Goal: Information Seeking & Learning: Learn about a topic

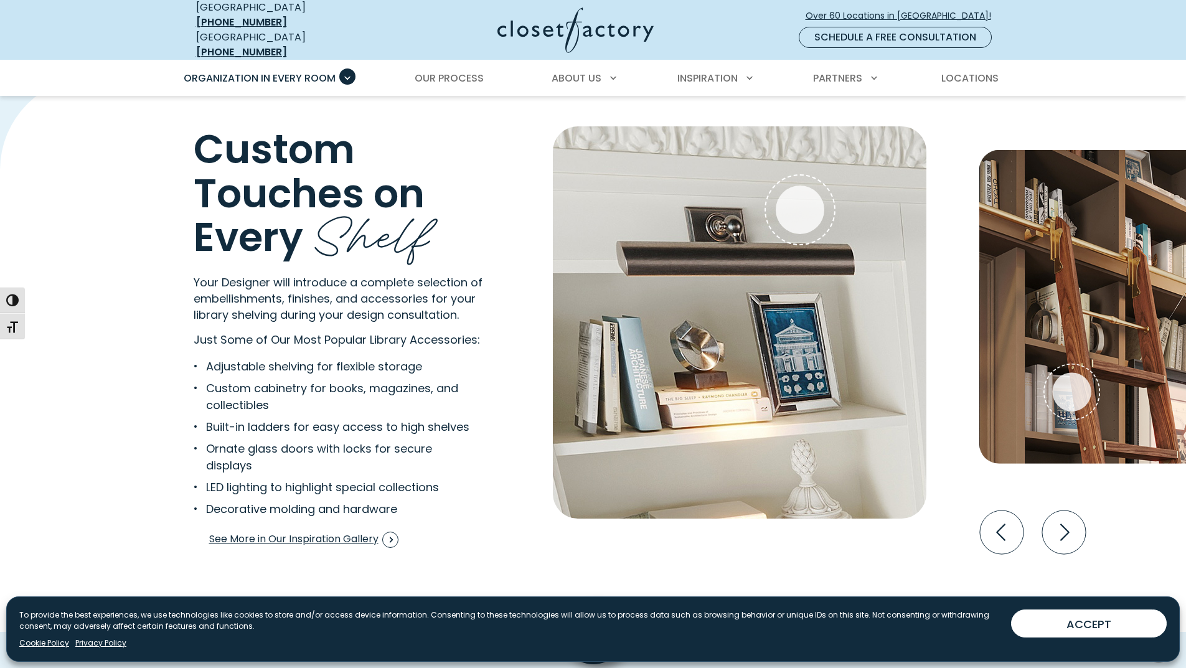
scroll to position [1910, 0]
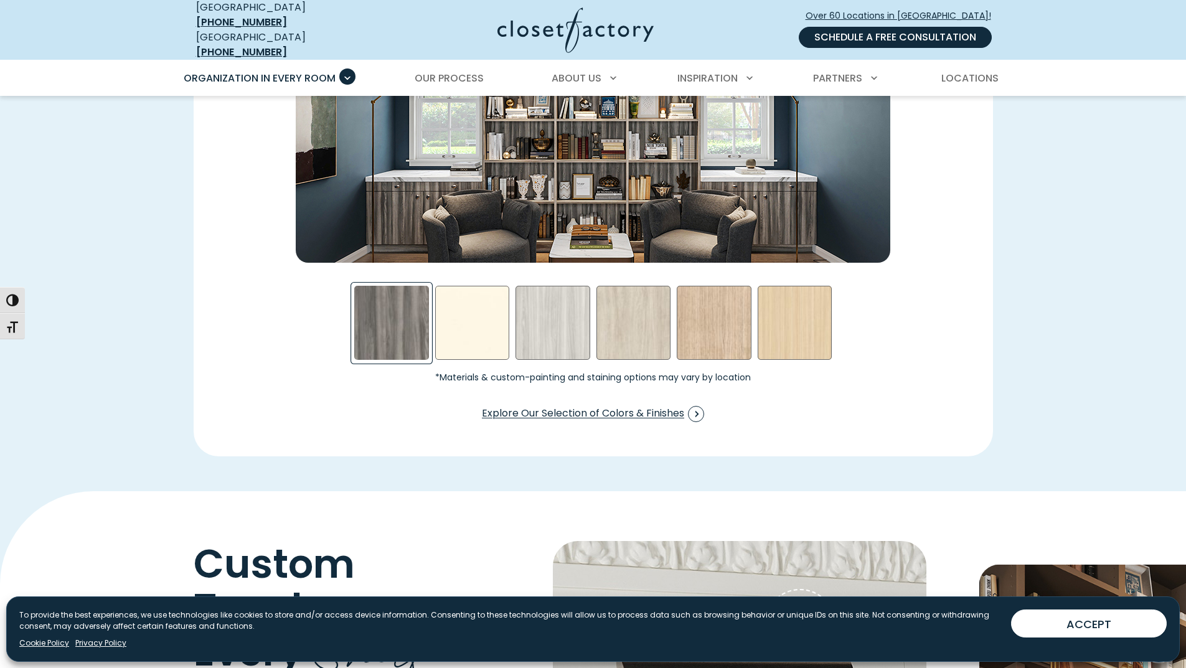
click at [930, 35] on link "Schedule a Free Consultation" at bounding box center [895, 37] width 193 height 21
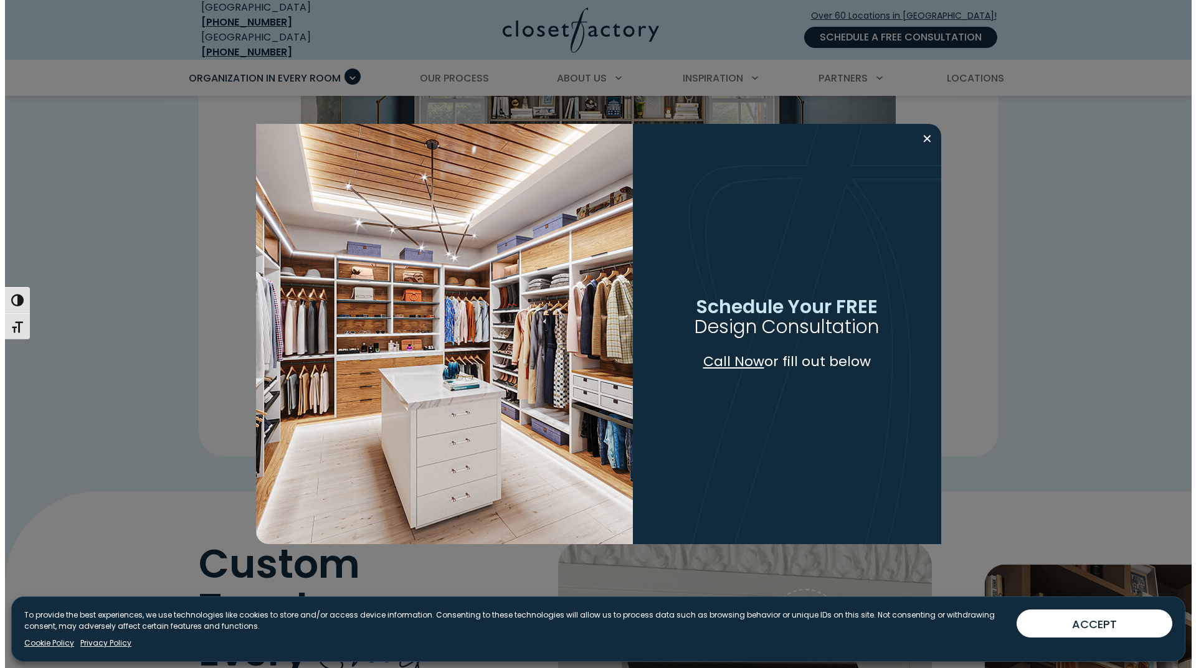
scroll to position [1911, 0]
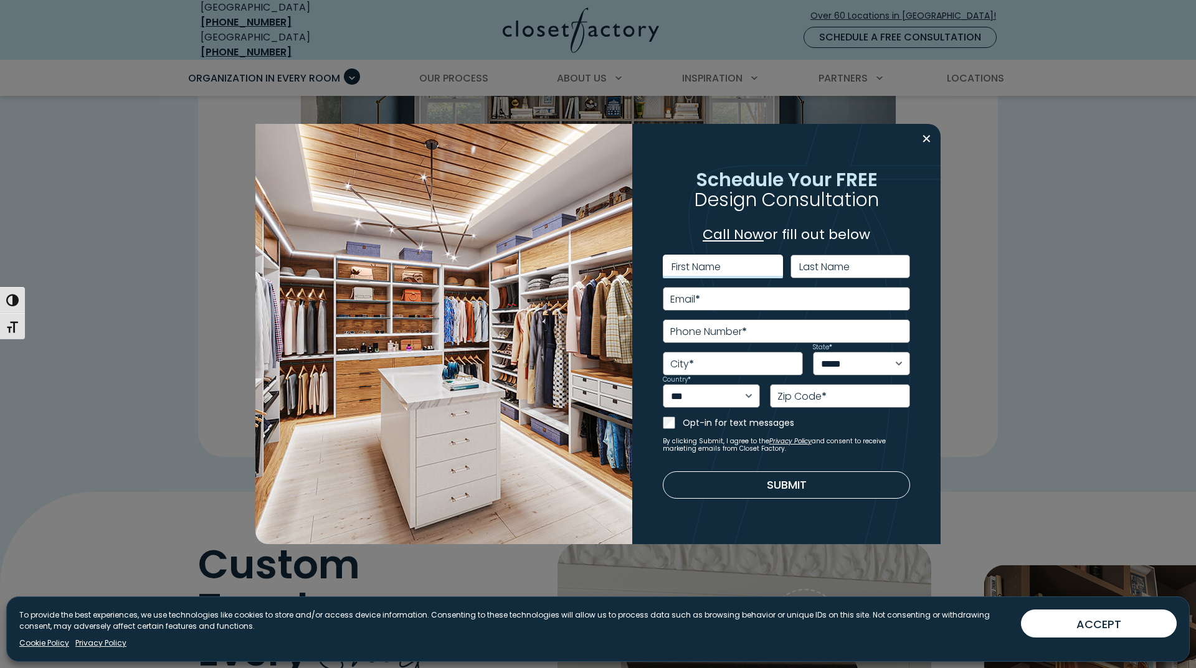
click at [739, 269] on input "First Name" at bounding box center [723, 267] width 120 height 24
type input "*****"
type input "**********"
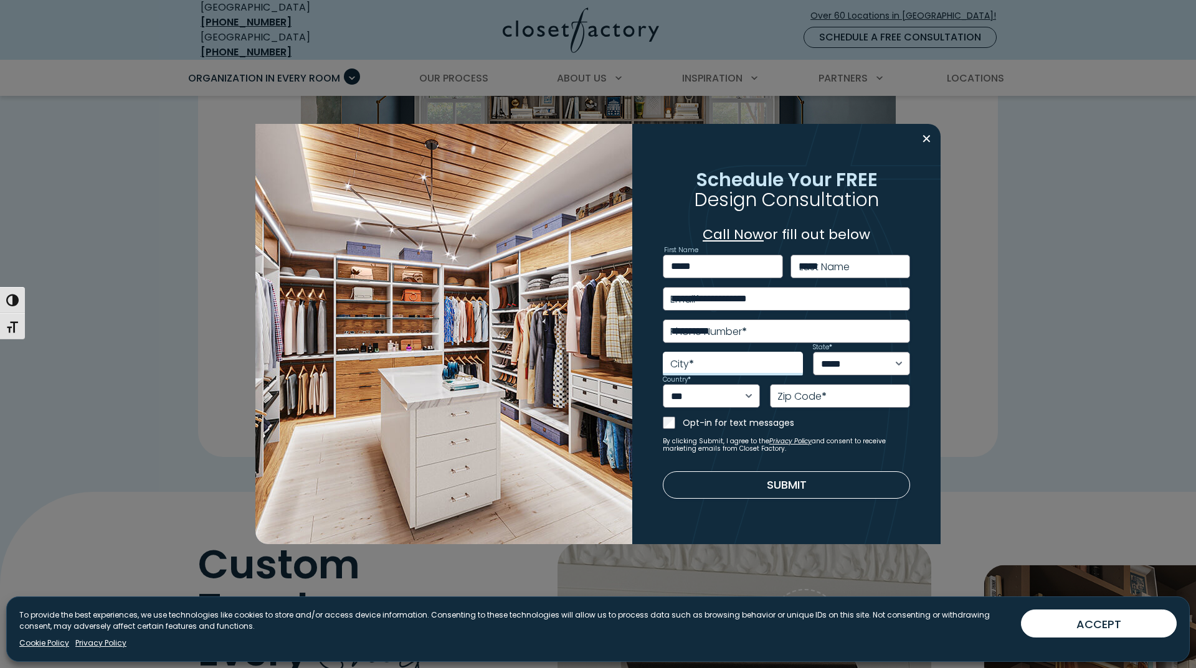
type input "********"
select select "**"
type input "*****"
type input "**********"
click at [759, 487] on button "Submit" at bounding box center [787, 484] width 248 height 27
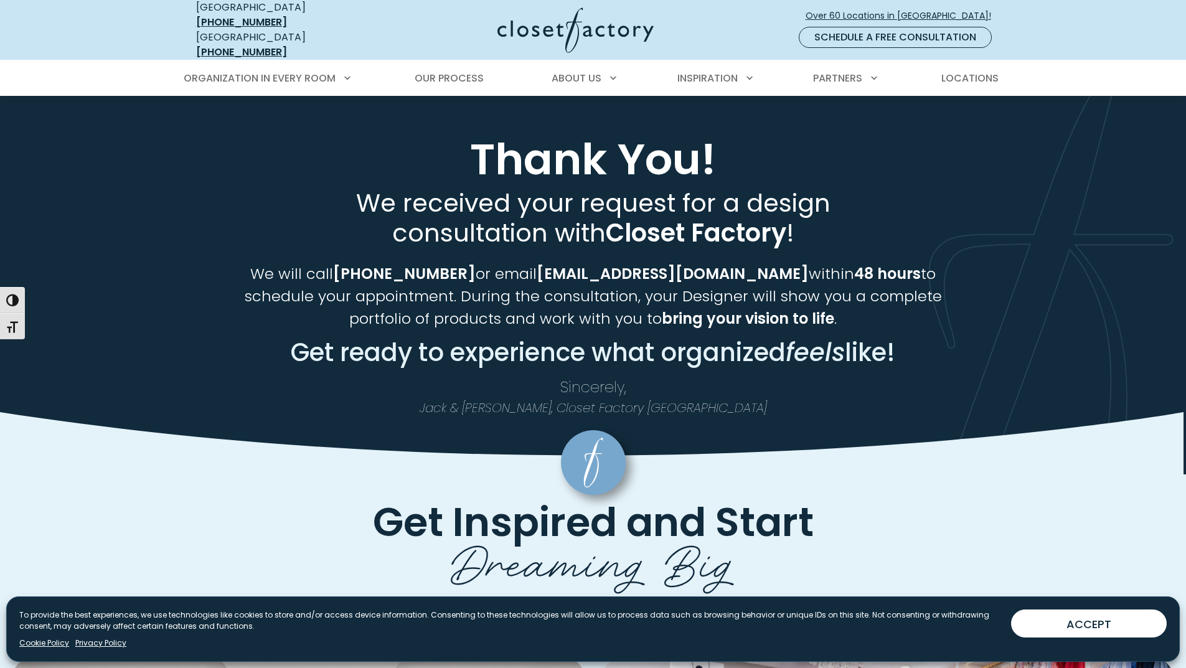
click at [910, 27] on link "Schedule a Free Consultation" at bounding box center [895, 37] width 193 height 21
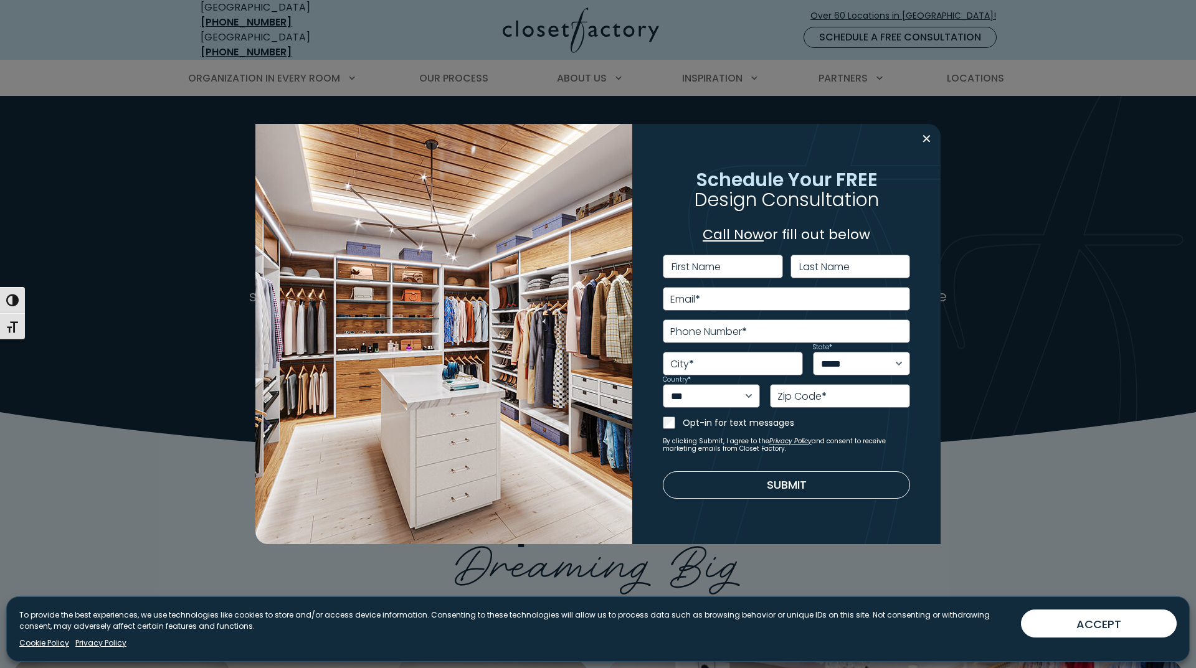
click at [747, 235] on link "Call Now" at bounding box center [732, 234] width 61 height 19
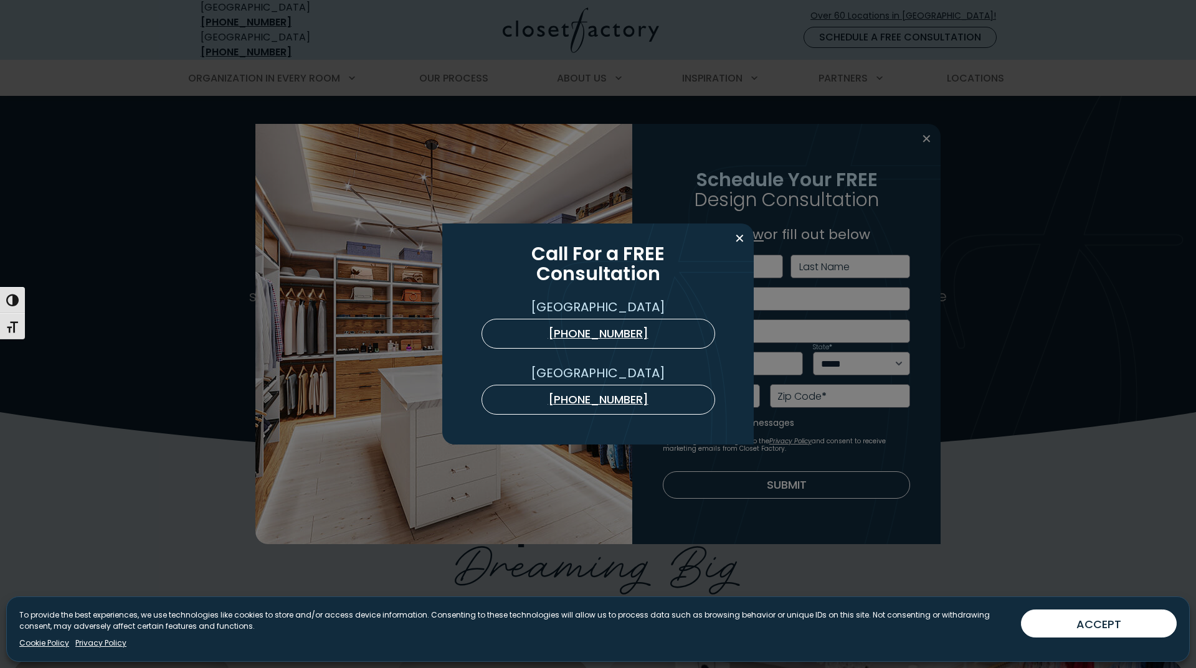
click at [928, 138] on div "Call For a FREE Consultation USA (800) 838-7995 Ontario (888) 237-5650" at bounding box center [598, 334] width 1196 height 668
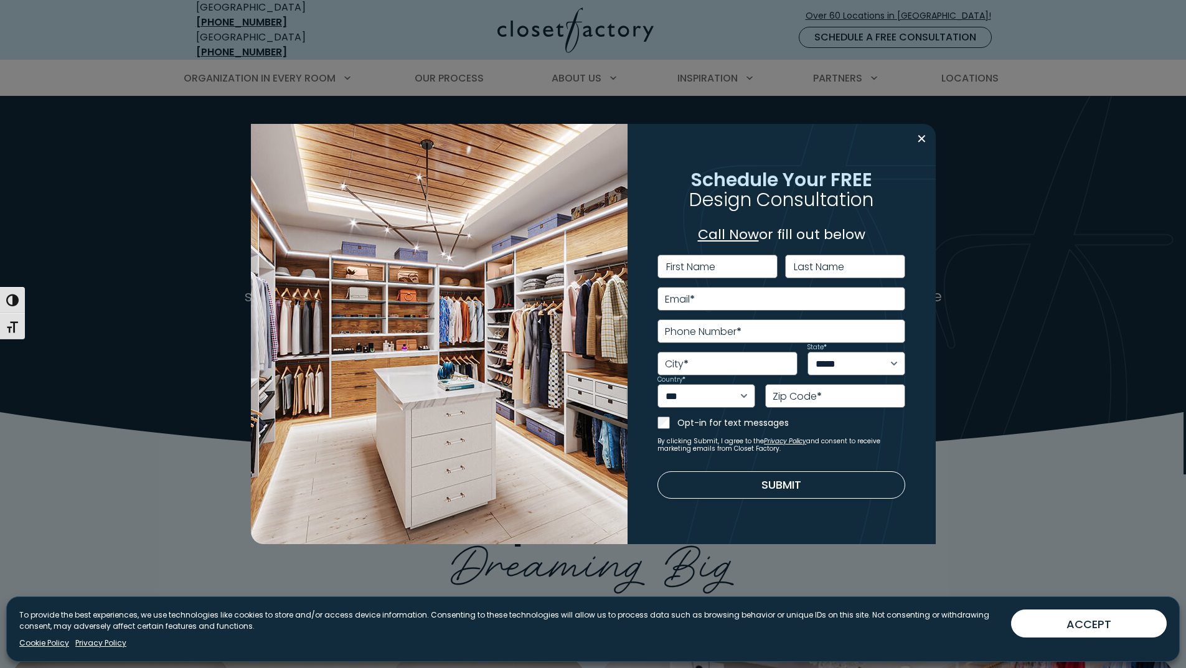
click at [928, 138] on button "Close modal" at bounding box center [922, 139] width 18 height 20
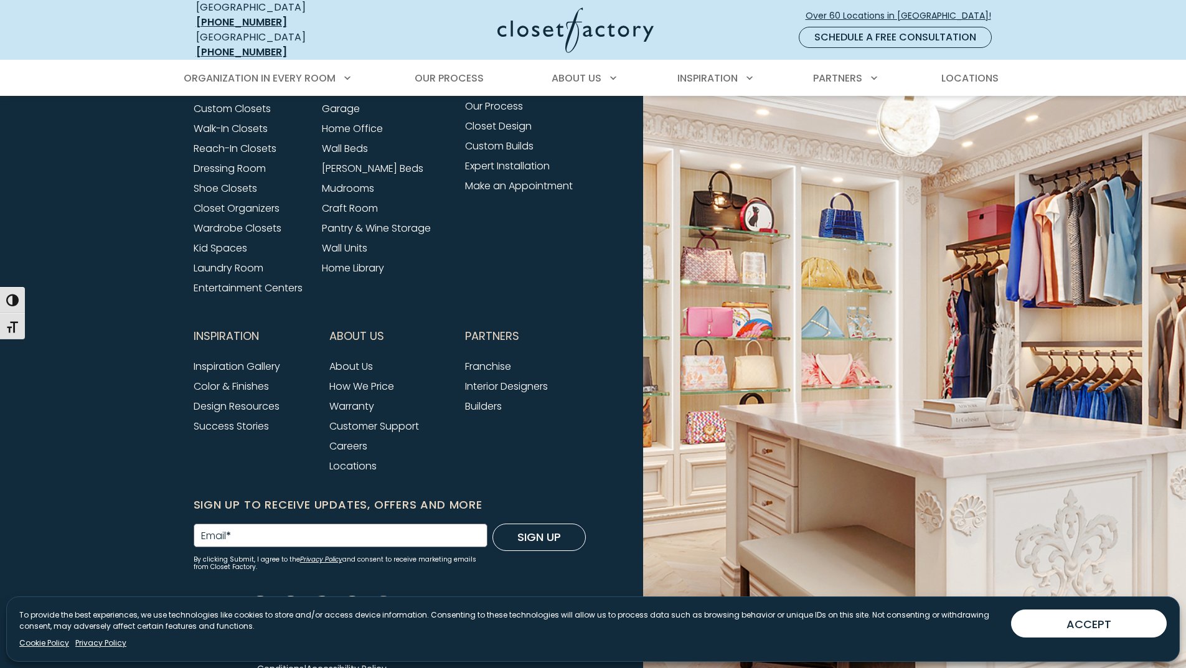
scroll to position [1065, 0]
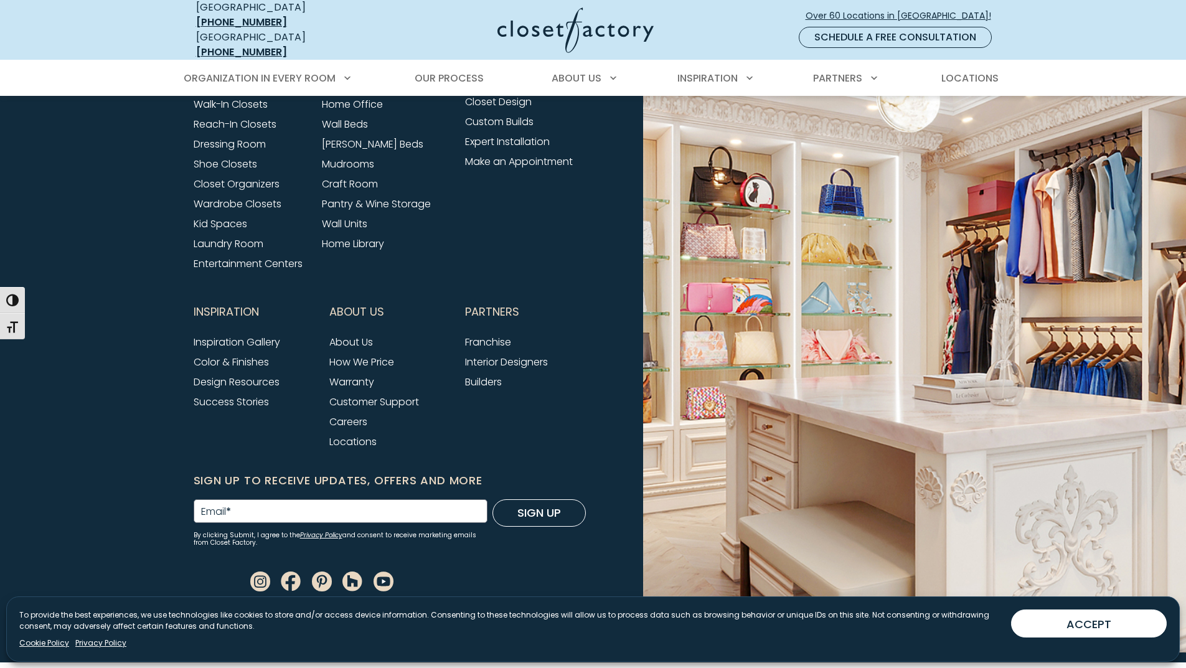
click at [635, 470] on img at bounding box center [889, 323] width 593 height 660
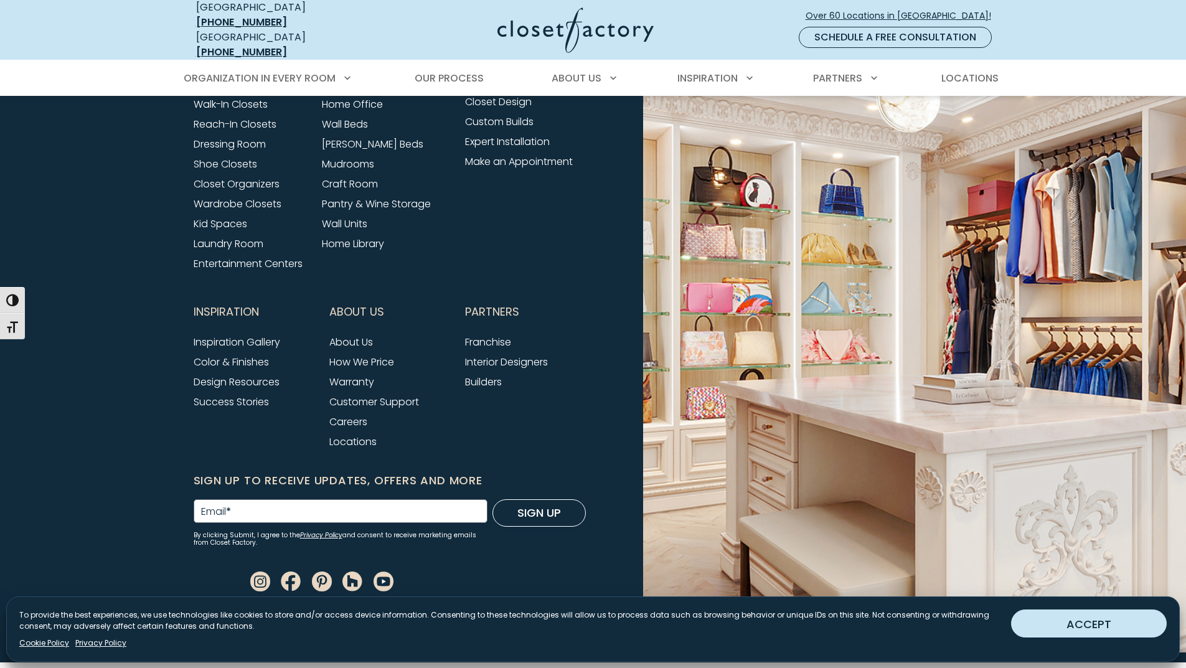
click at [1101, 612] on button "ACCEPT" at bounding box center [1089, 624] width 156 height 28
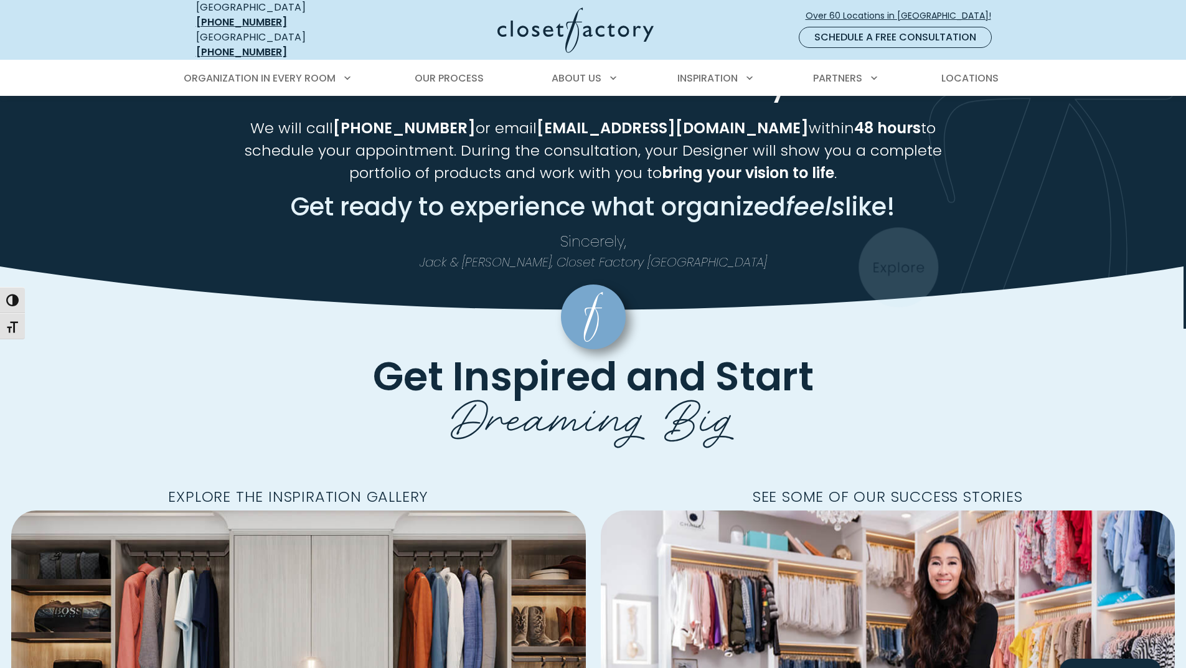
scroll to position [0, 0]
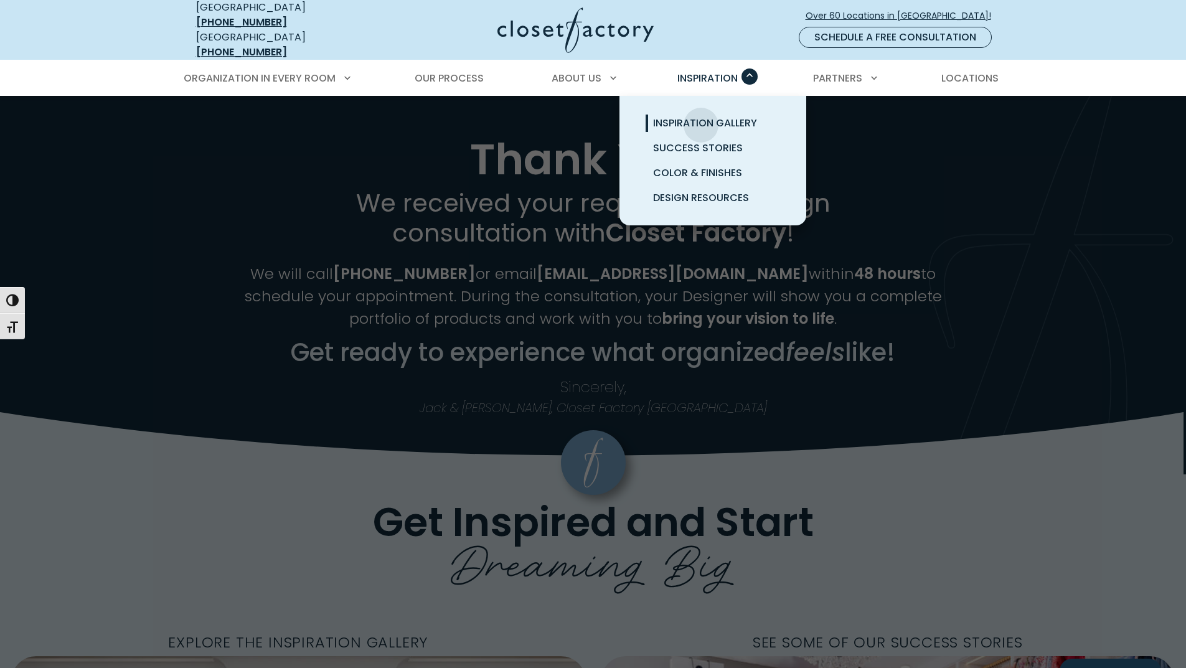
click at [701, 116] on span "Inspiration Gallery" at bounding box center [705, 123] width 104 height 14
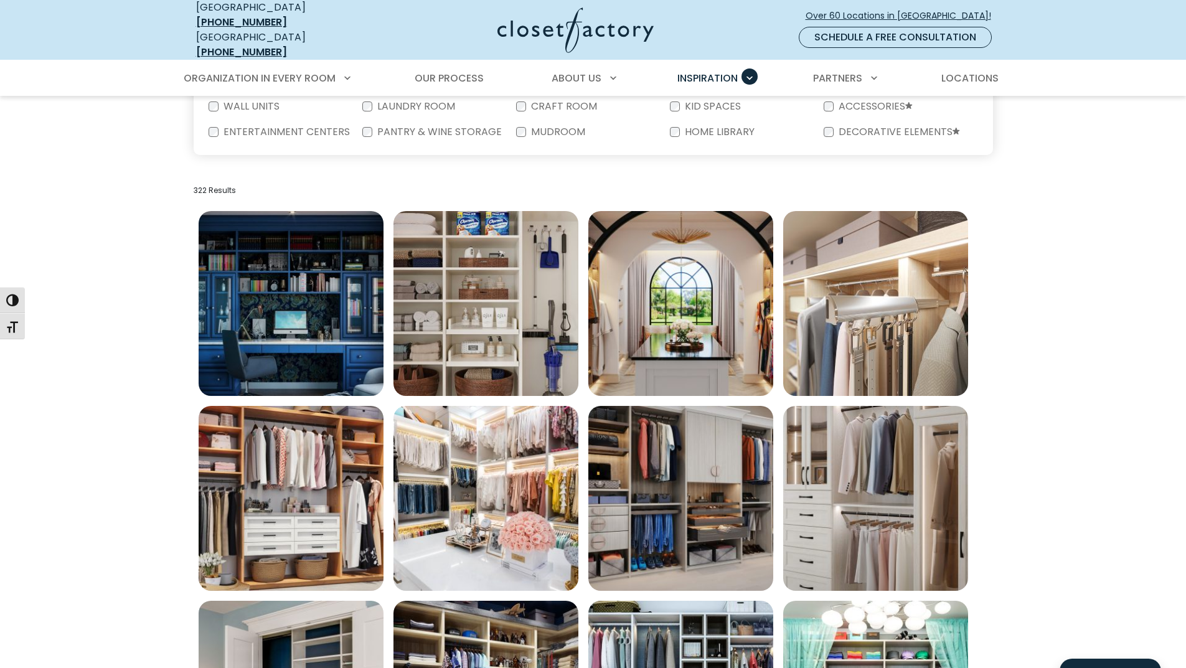
scroll to position [498, 0]
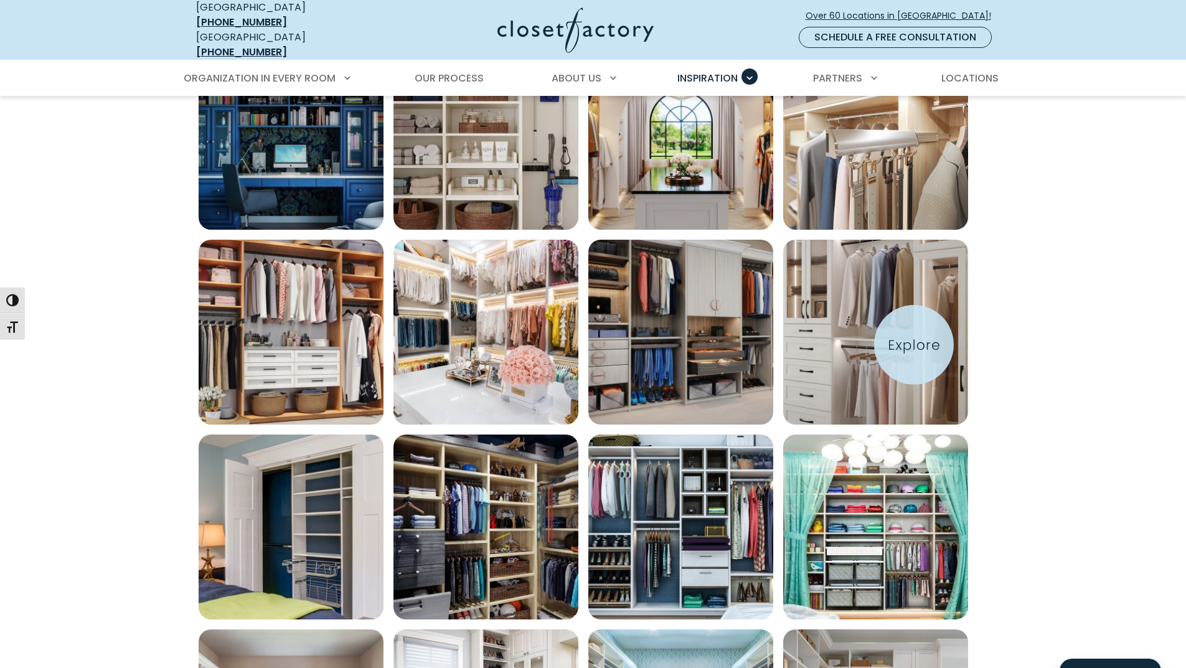
click at [940, 344] on img "Open inspiration gallery to preview enlarged image" at bounding box center [875, 332] width 185 height 185
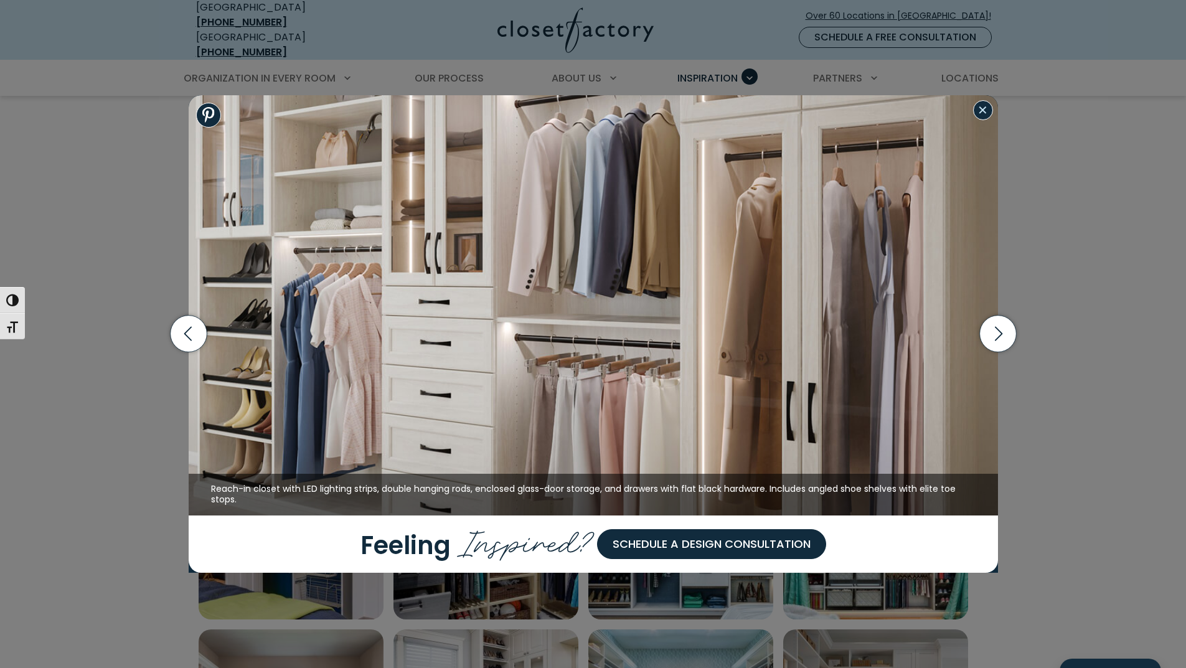
click at [988, 116] on button "Close modal" at bounding box center [983, 110] width 20 height 20
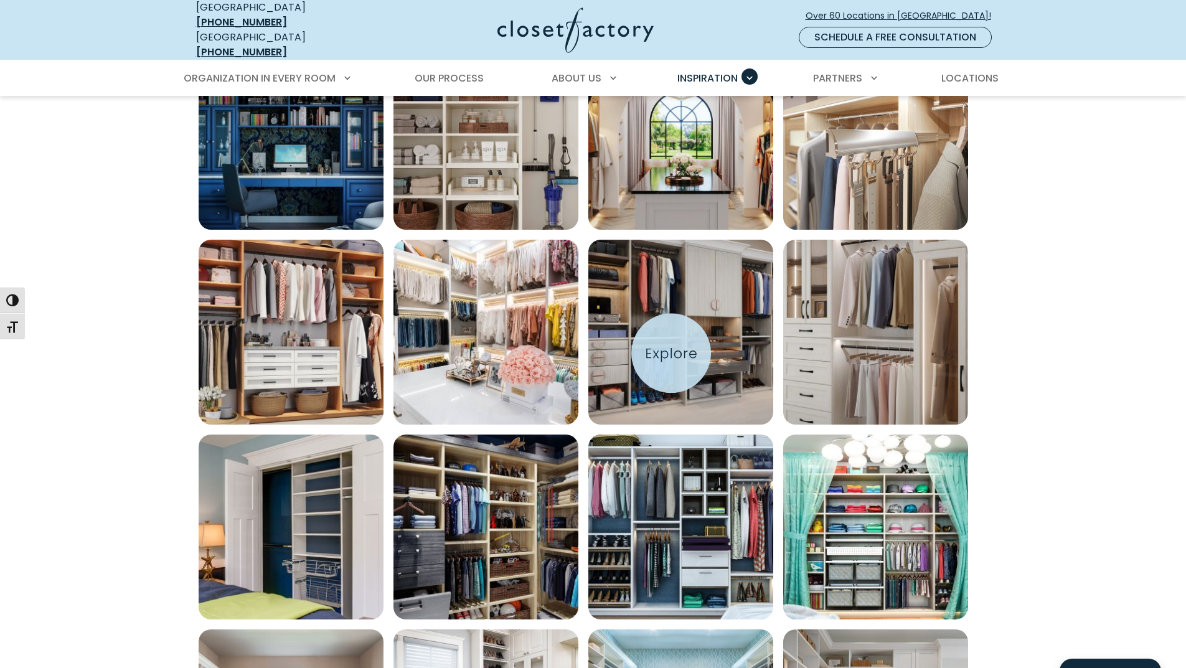
click at [684, 229] on div "Inspiration Gallery" at bounding box center [594, 430] width 800 height 780
click at [692, 352] on img "Open inspiration gallery to preview enlarged image" at bounding box center [680, 332] width 185 height 185
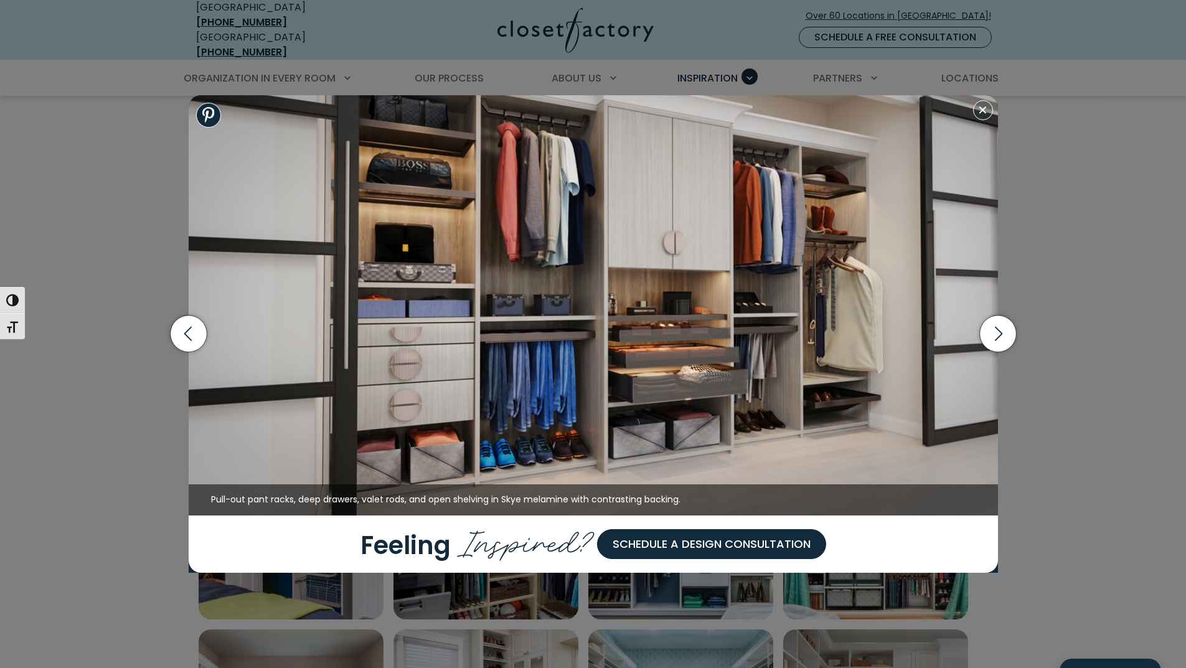
click at [1016, 125] on div "Wall bed built into shaker cabinetry in office, includes crown molding and goos…" at bounding box center [593, 334] width 1186 height 668
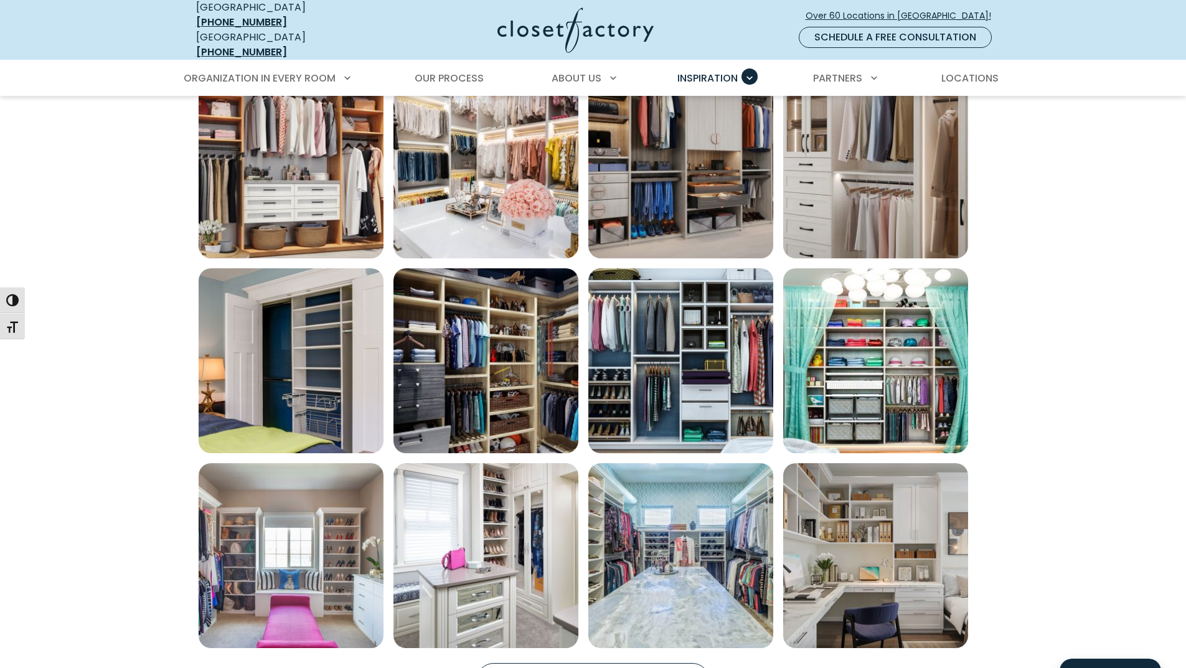
scroll to position [829, 0]
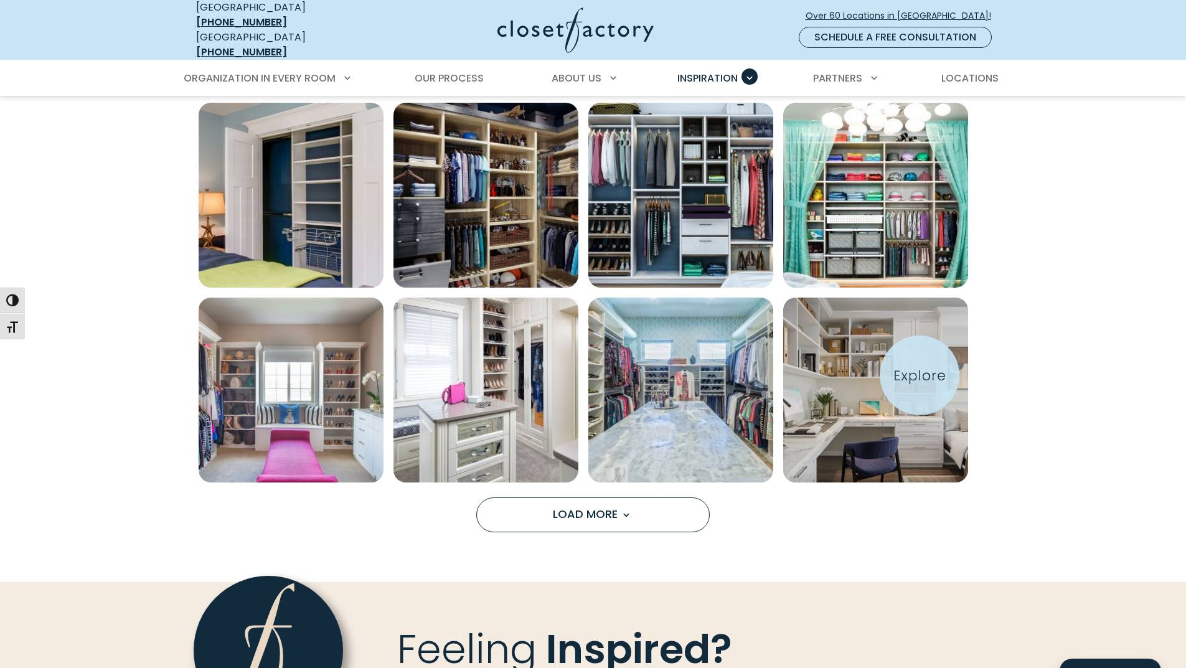
click at [916, 372] on img "Open inspiration gallery to preview enlarged image" at bounding box center [875, 390] width 185 height 185
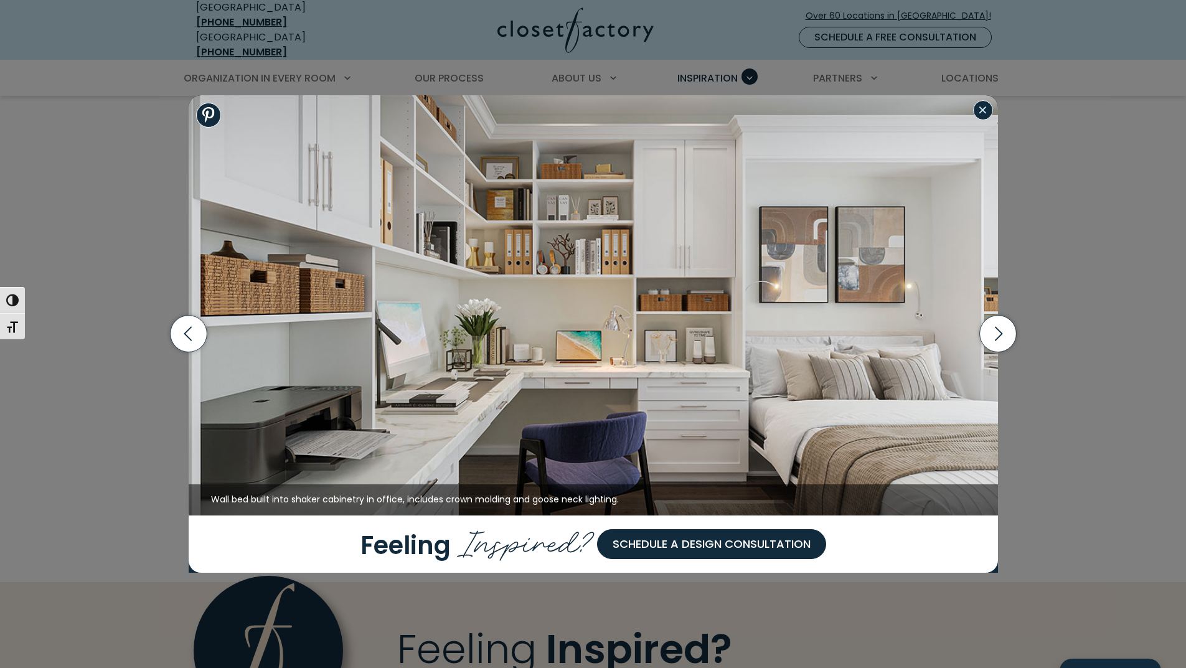
click at [985, 111] on button "Close modal" at bounding box center [983, 110] width 20 height 20
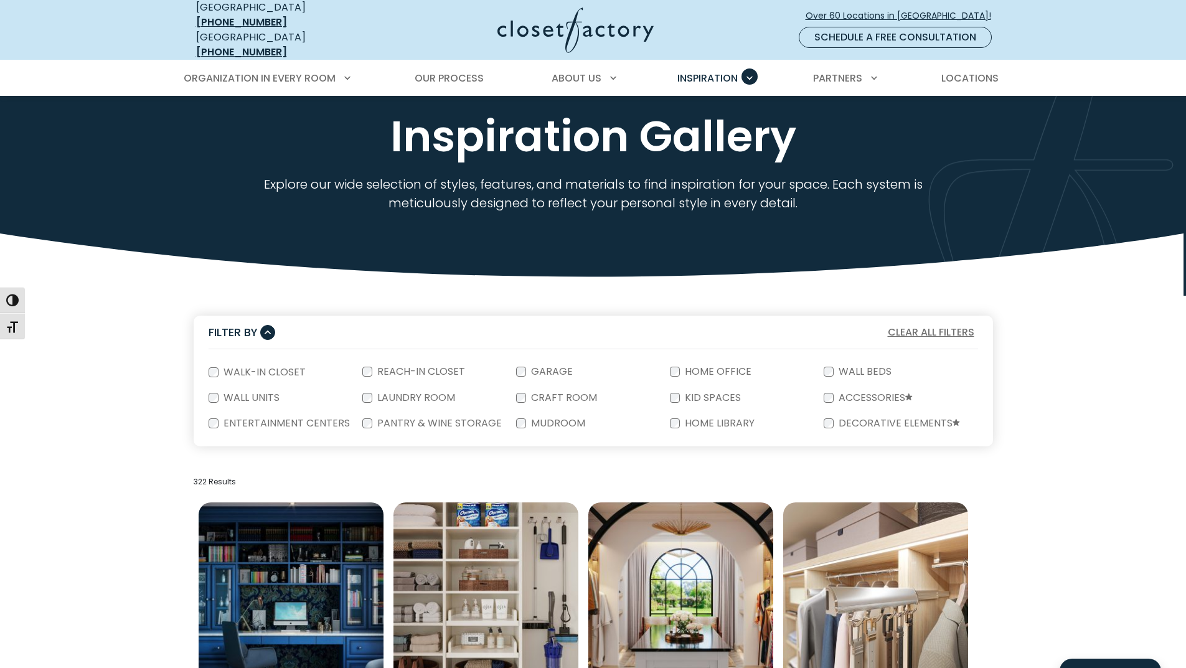
scroll to position [0, 0]
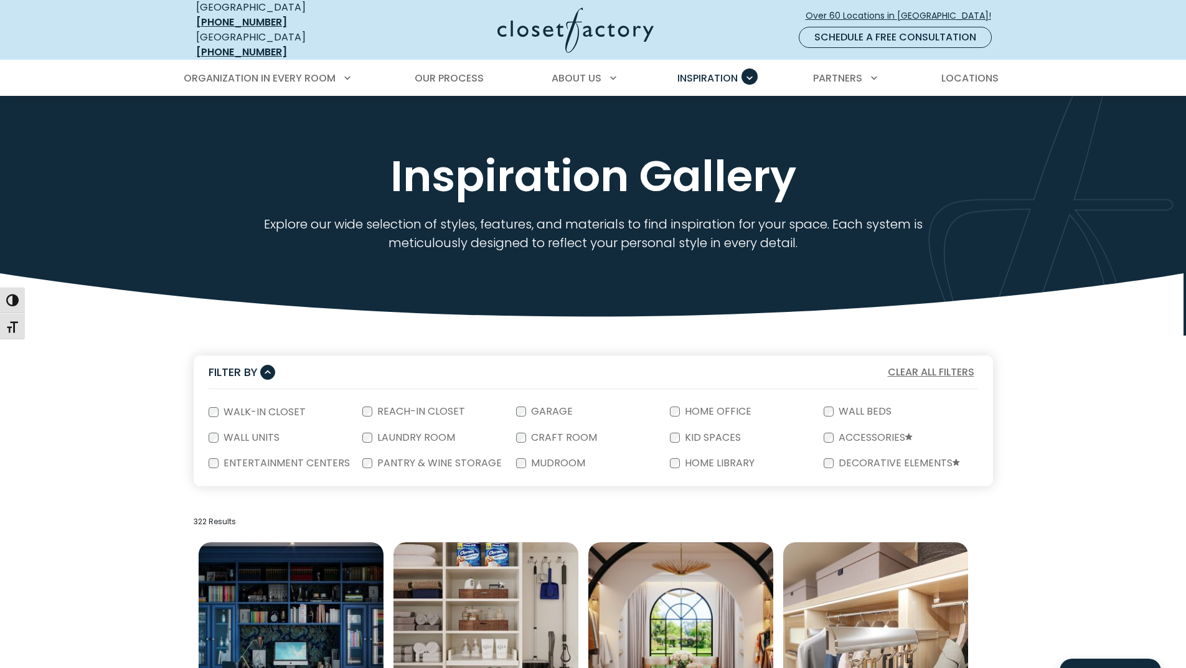
click at [560, 326] on use at bounding box center [593, 305] width 1186 height 64
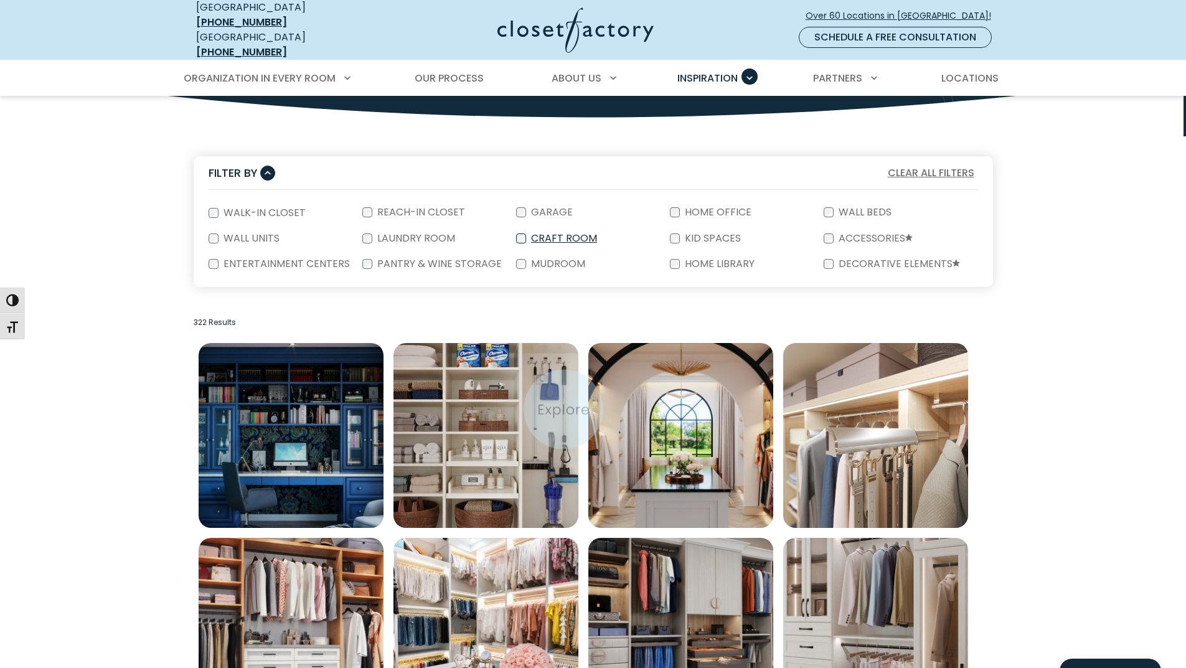
scroll to position [249, 0]
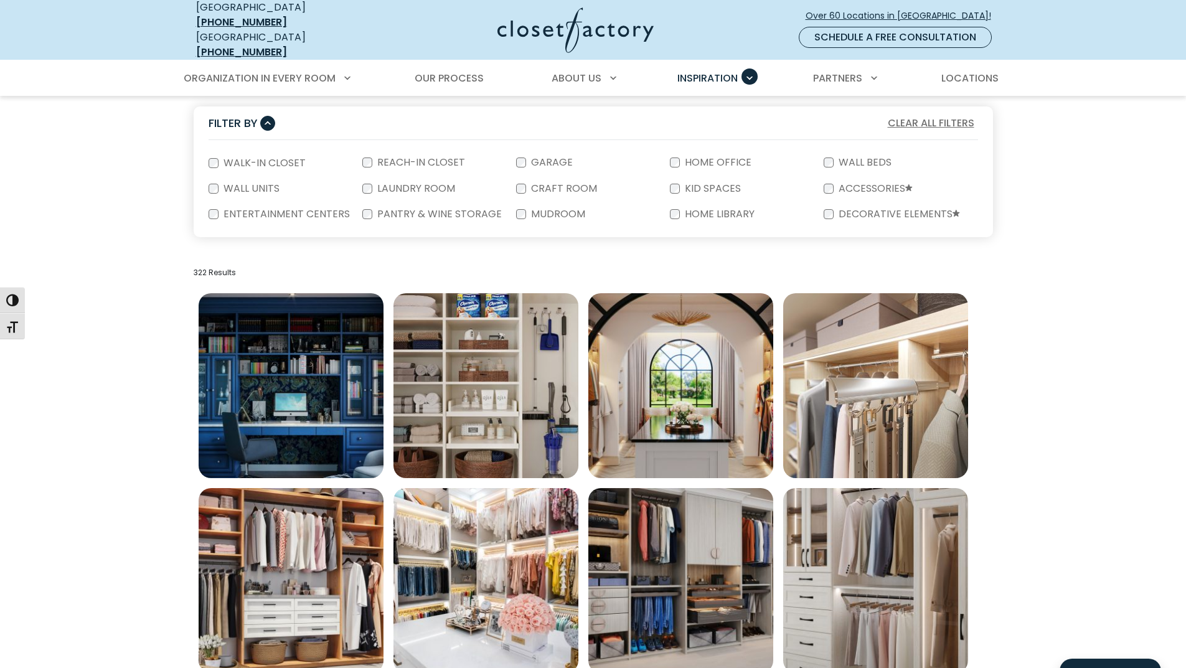
click at [582, 471] on div "Inspiration Gallery" at bounding box center [594, 678] width 800 height 780
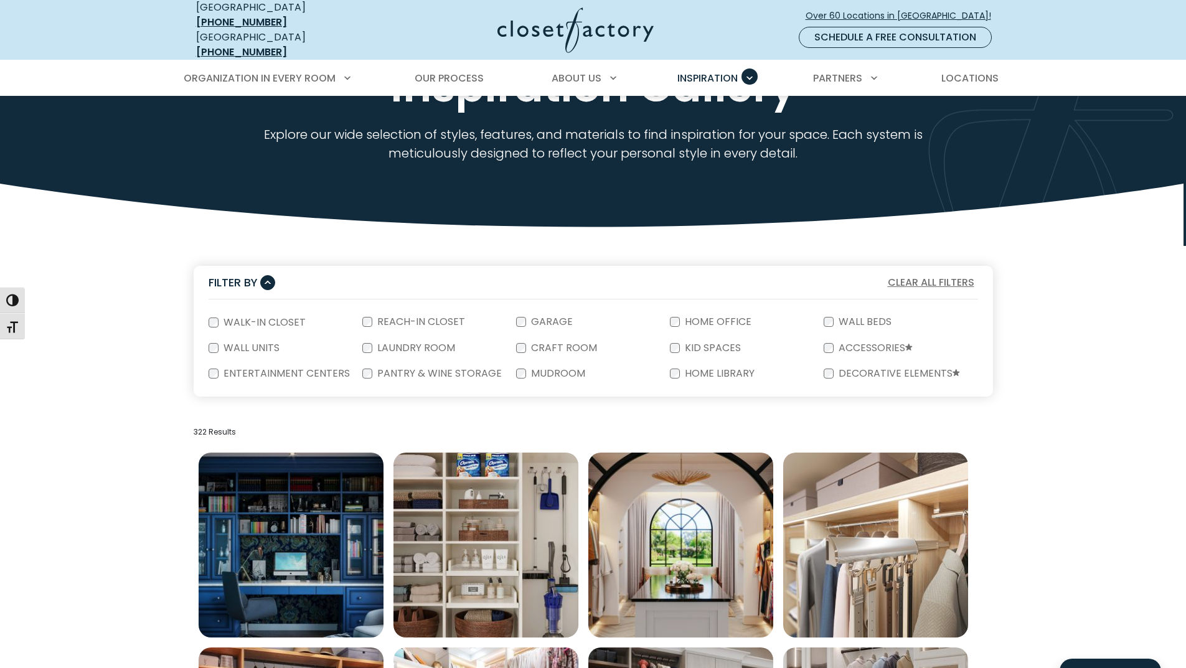
scroll to position [0, 0]
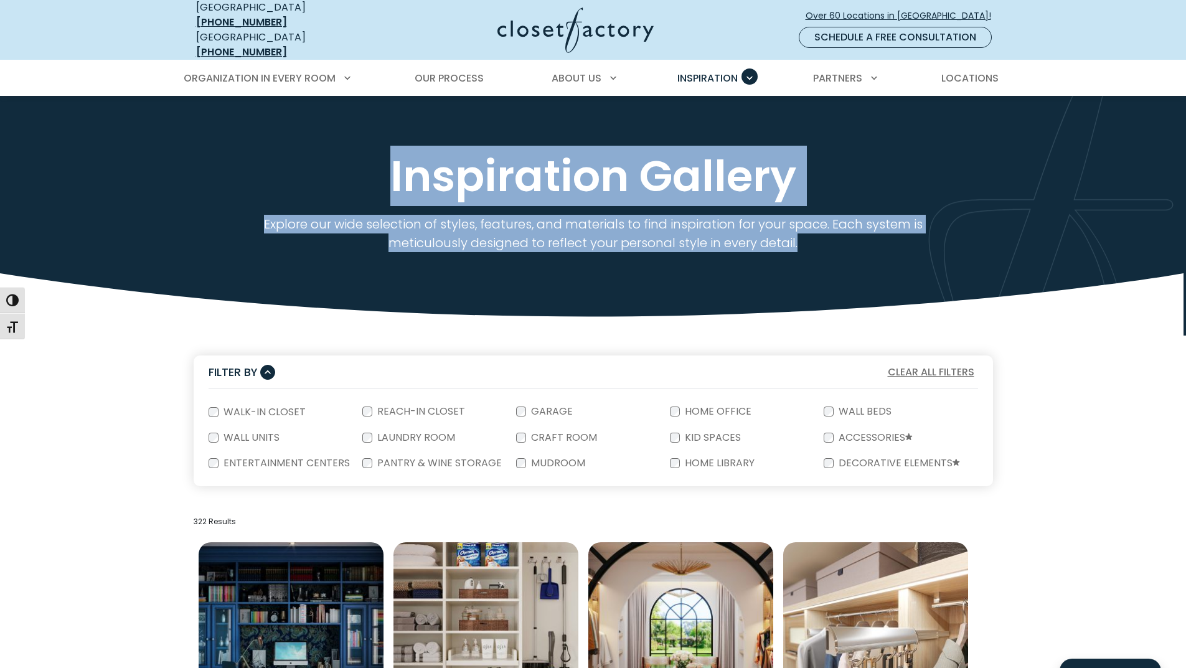
drag, startPoint x: 868, startPoint y: 227, endPoint x: 366, endPoint y: 169, distance: 505.2
click at [349, 167] on div "Inspiration Gallery Explore our wide selection of styles, features, and materia…" at bounding box center [593, 203] width 822 height 100
click at [373, 164] on h1 "Inspiration Gallery" at bounding box center [594, 176] width 800 height 47
click at [811, 239] on p "Explore our wide selection of styles, features, and materials to find inspirati…" at bounding box center [593, 233] width 732 height 37
click at [800, 231] on p "Explore our wide selection of styles, features, and materials to find inspirati…" at bounding box center [593, 233] width 732 height 37
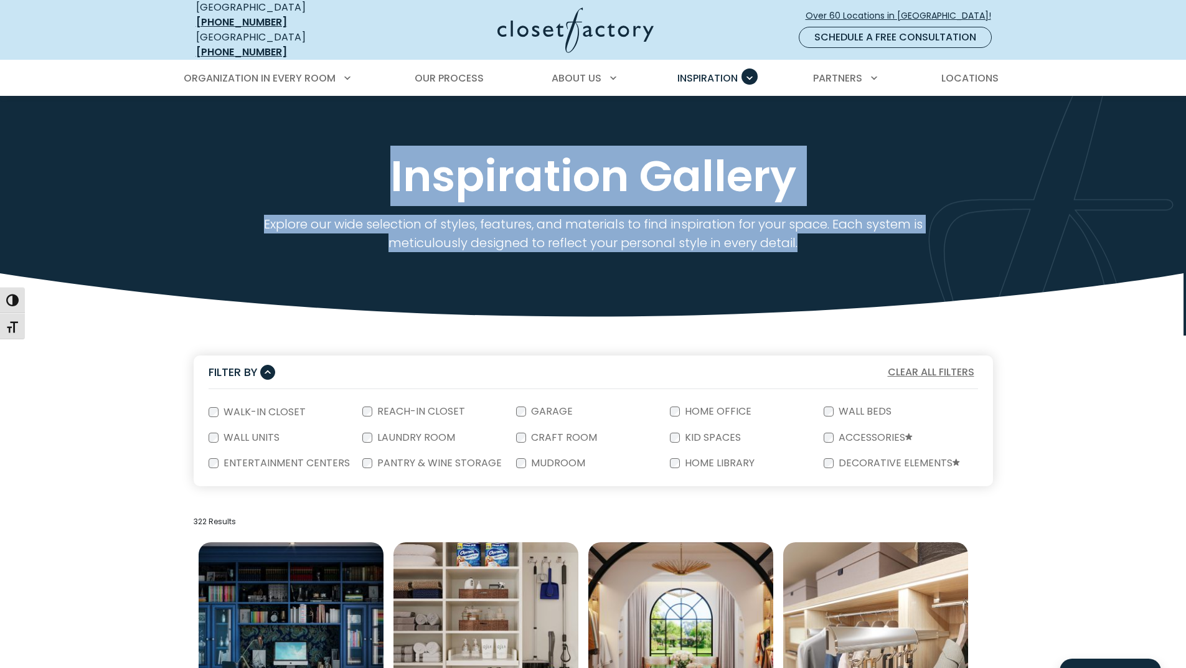
drag, startPoint x: 815, startPoint y: 240, endPoint x: 395, endPoint y: 185, distance: 423.4
click at [395, 185] on div "Inspiration Gallery Explore our wide selection of styles, features, and materia…" at bounding box center [593, 203] width 822 height 100
click at [774, 174] on h1 "Inspiration Gallery" at bounding box center [594, 176] width 800 height 47
drag, startPoint x: 818, startPoint y: 230, endPoint x: 381, endPoint y: 156, distance: 442.7
click at [381, 156] on div "Inspiration Gallery Explore our wide selection of styles, features, and materia…" at bounding box center [593, 203] width 822 height 100
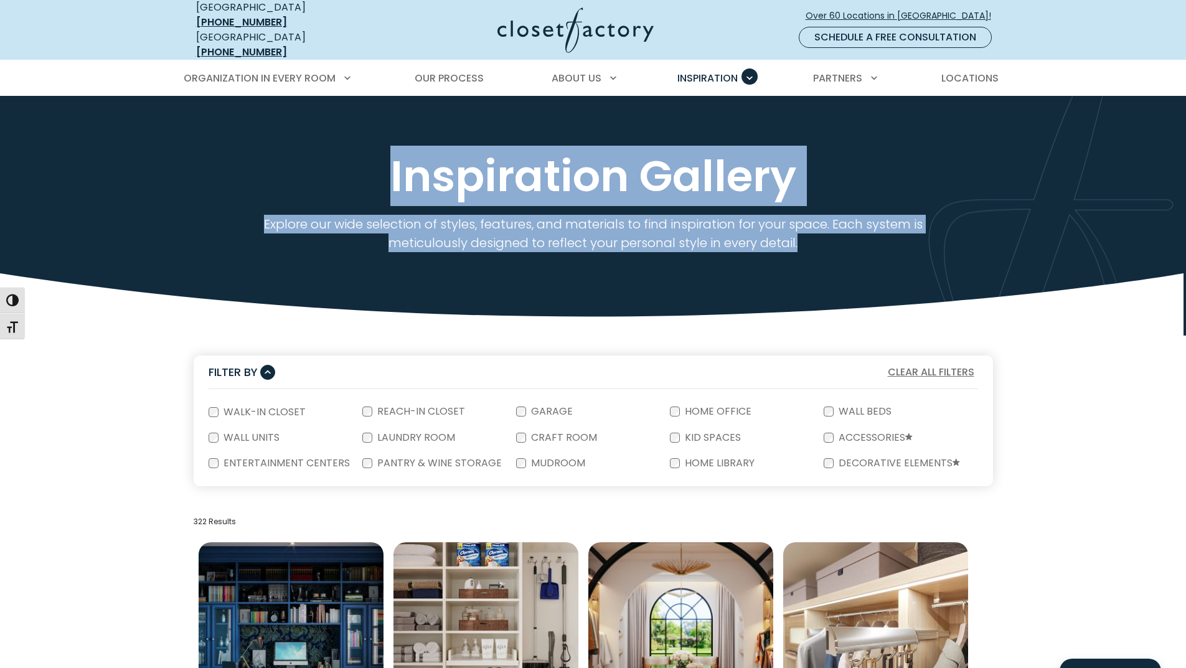
click at [821, 192] on div "Inspiration Gallery" at bounding box center [593, 179] width 815 height 52
click at [831, 240] on p "Explore our wide selection of styles, features, and materials to find inspirati…" at bounding box center [593, 233] width 732 height 37
drag, startPoint x: 818, startPoint y: 232, endPoint x: 370, endPoint y: 164, distance: 452.8
click at [370, 164] on div "Inspiration Gallery Explore our wide selection of styles, features, and materia…" at bounding box center [593, 203] width 822 height 100
click at [836, 236] on p "Explore our wide selection of styles, features, and materials to find inspirati…" at bounding box center [593, 233] width 732 height 37
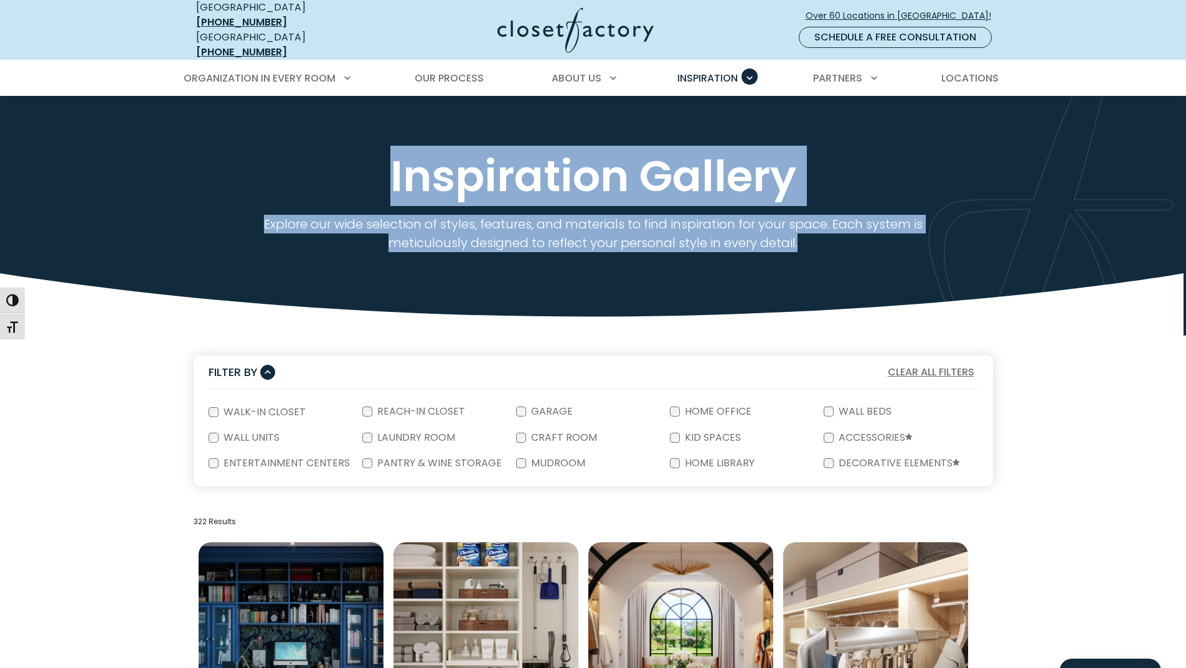
drag, startPoint x: 824, startPoint y: 233, endPoint x: 158, endPoint y: 176, distance: 668.7
click at [158, 176] on div "Inspiration Gallery Explore our wide selection of styles, features, and materia…" at bounding box center [593, 197] width 1186 height 202
click at [978, 281] on div "Inspiration Gallery Explore our wide selection of styles, features, and materia…" at bounding box center [593, 197] width 1186 height 202
click at [883, 246] on div "Inspiration Gallery Explore our wide selection of styles, features, and materia…" at bounding box center [593, 197] width 1186 height 202
drag, startPoint x: 810, startPoint y: 234, endPoint x: 338, endPoint y: 171, distance: 476.2
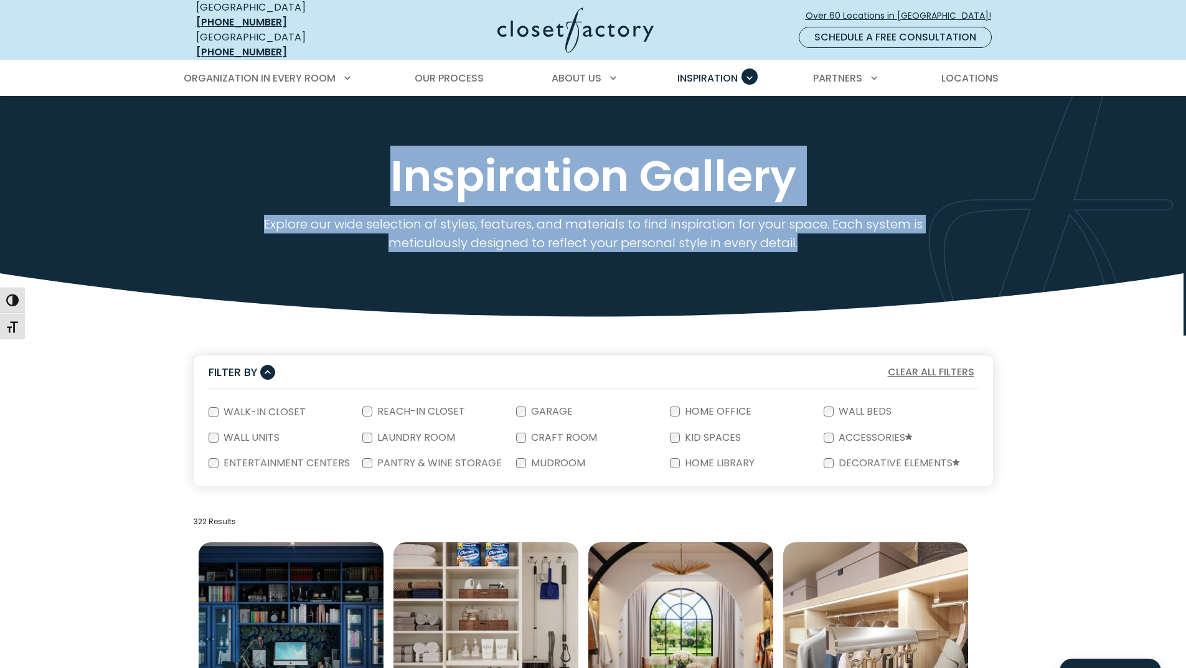
click at [338, 171] on div "Inspiration Gallery Explore our wide selection of styles, features, and materia…" at bounding box center [593, 203] width 822 height 100
click at [620, 222] on p "Explore our wide selection of styles, features, and materials to find inspirati…" at bounding box center [593, 233] width 732 height 37
drag, startPoint x: 815, startPoint y: 245, endPoint x: 316, endPoint y: 161, distance: 505.7
click at [316, 161] on div "Inspiration Gallery Explore our wide selection of styles, features, and materia…" at bounding box center [593, 197] width 1186 height 202
click at [663, 248] on div "Inspiration Gallery Explore our wide selection of styles, features, and materia…" at bounding box center [593, 197] width 1186 height 202
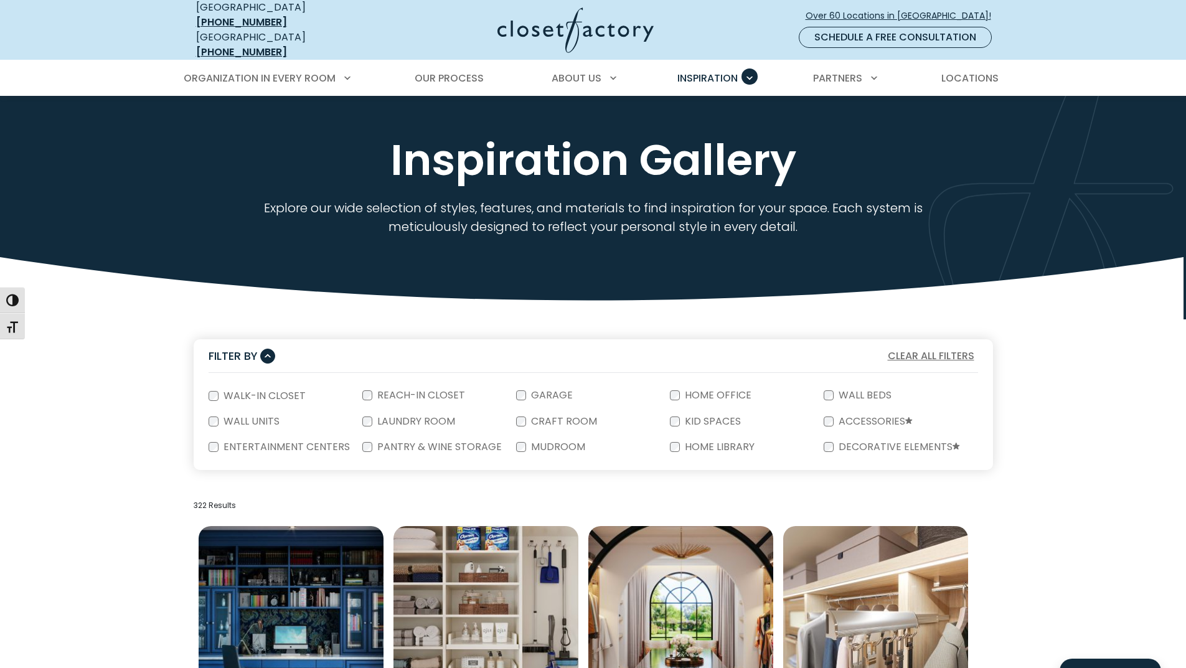
scroll to position [332, 0]
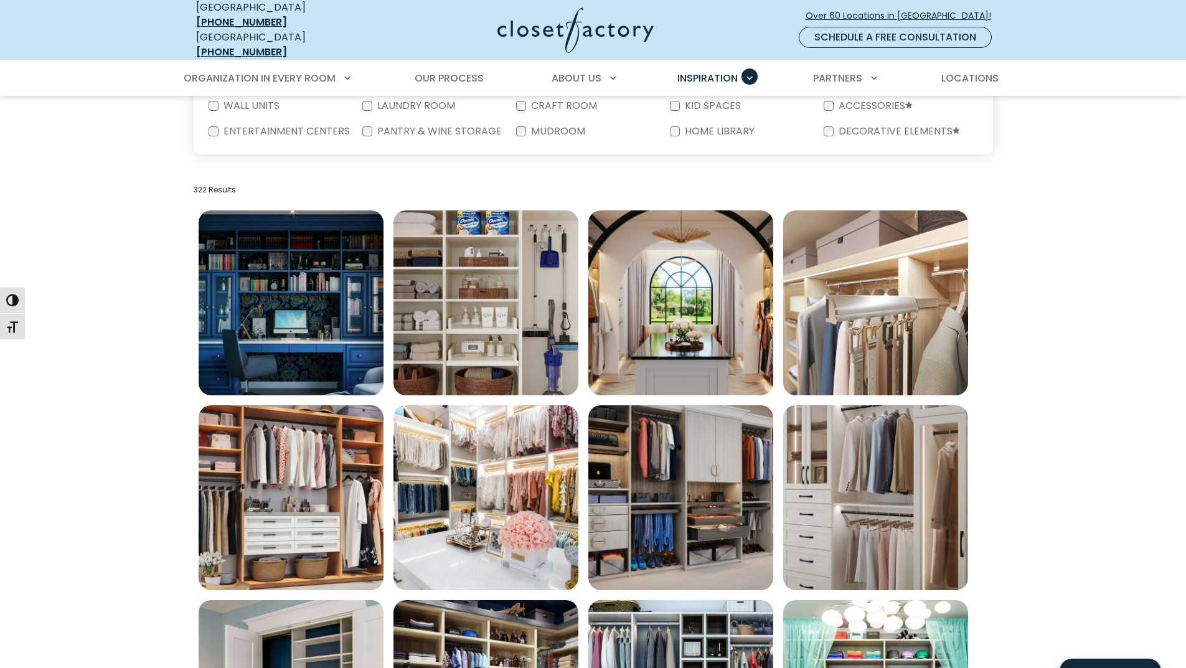
click at [589, 166] on div "Filter By Clear All Filters Filter By: Close Walk-In Closet Reach-In Closet Gar…" at bounding box center [593, 527] width 815 height 1046
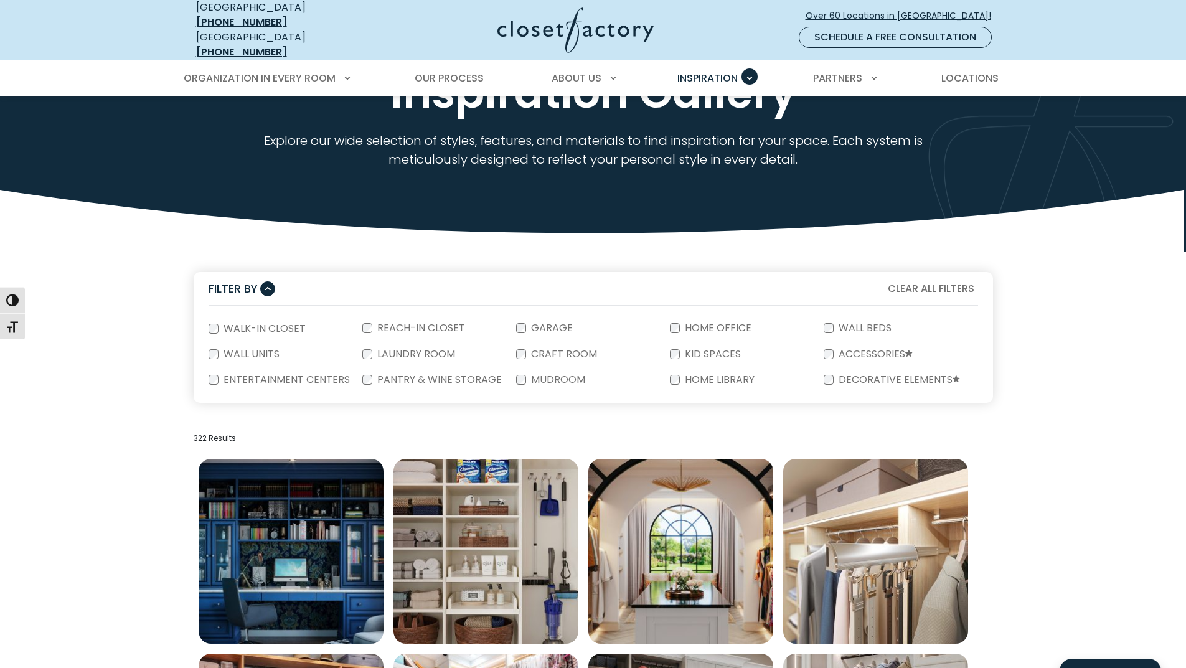
scroll to position [0, 0]
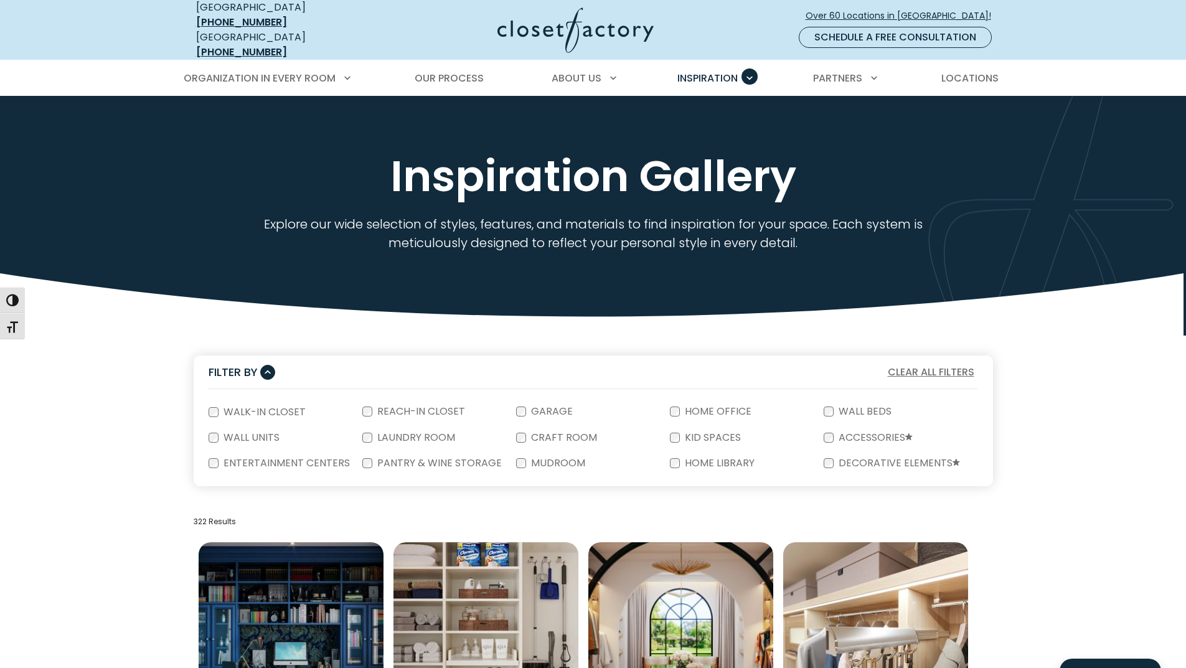
click at [52, 278] on div "Inspiration Gallery Explore our wide selection of styles, features, and materia…" at bounding box center [593, 197] width 1186 height 202
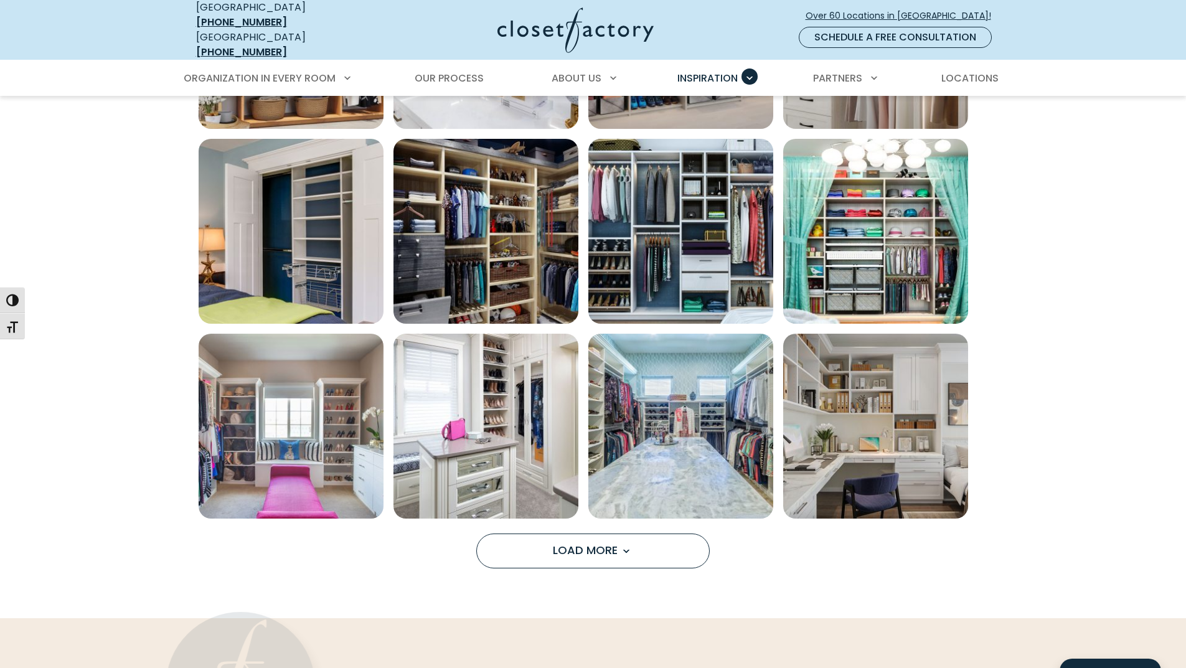
scroll to position [914, 0]
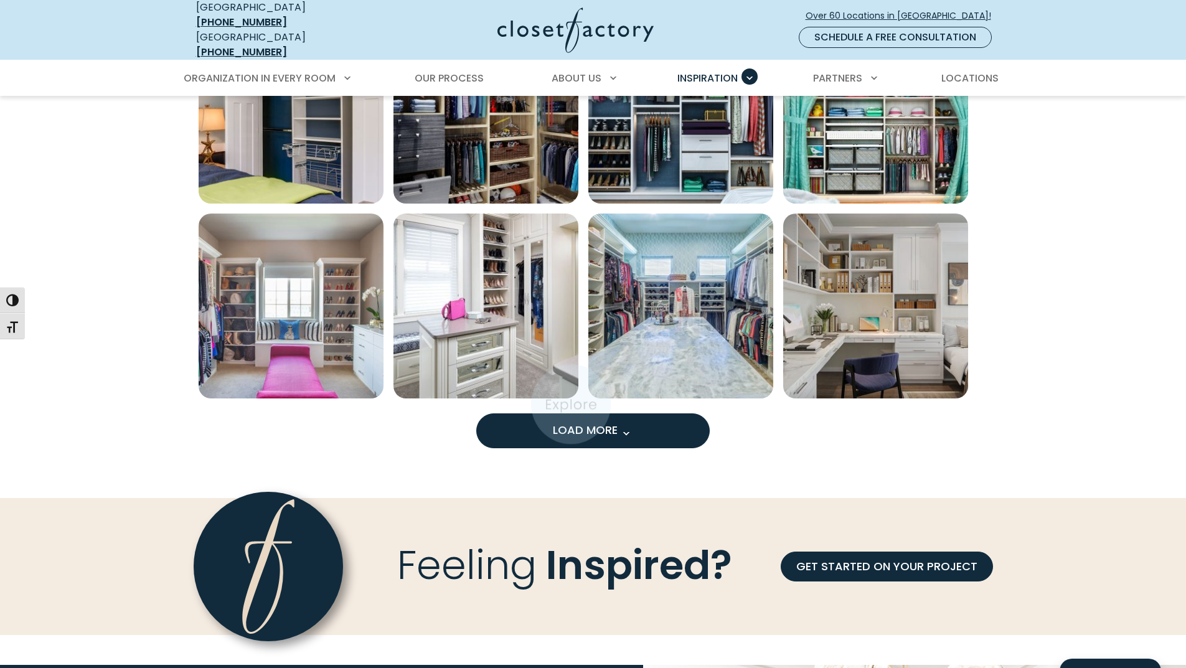
click at [583, 413] on button "Load More" at bounding box center [593, 430] width 234 height 35
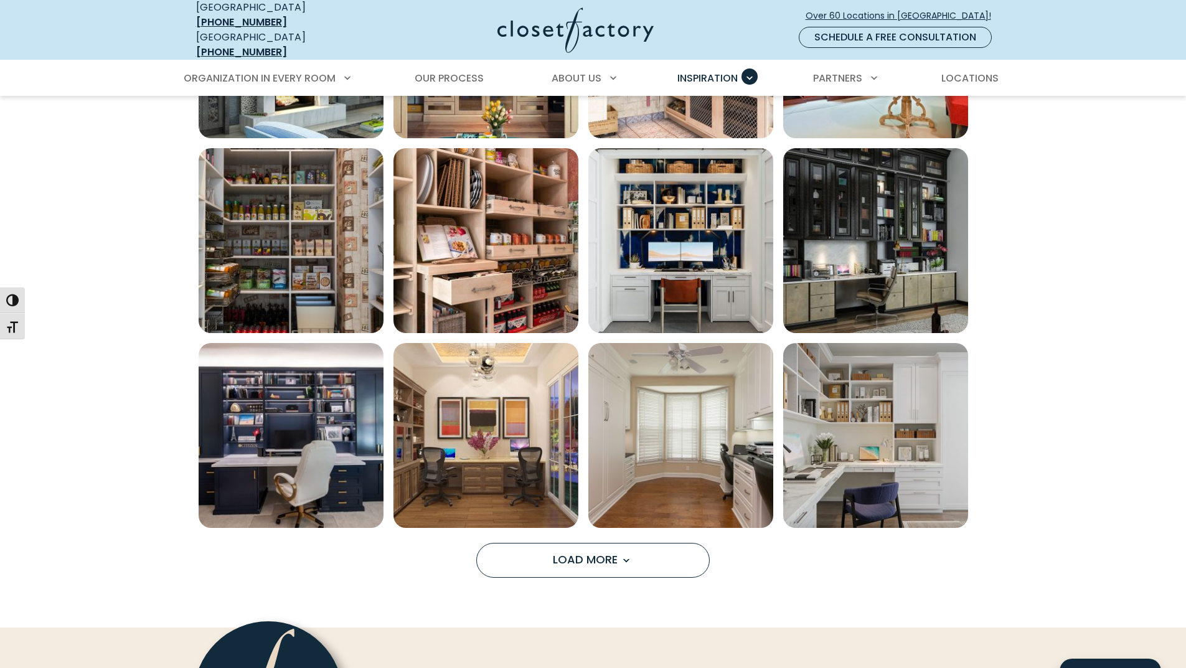
scroll to position [1661, 0]
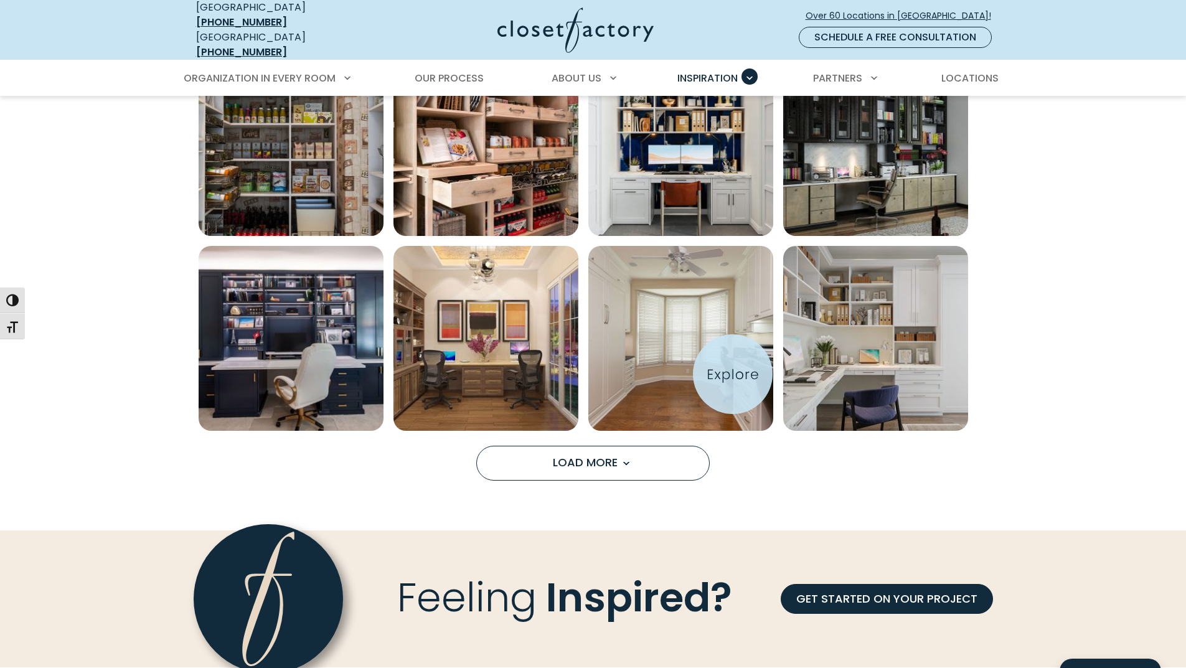
click at [733, 374] on img "Open inspiration gallery to preview enlarged image" at bounding box center [680, 338] width 185 height 185
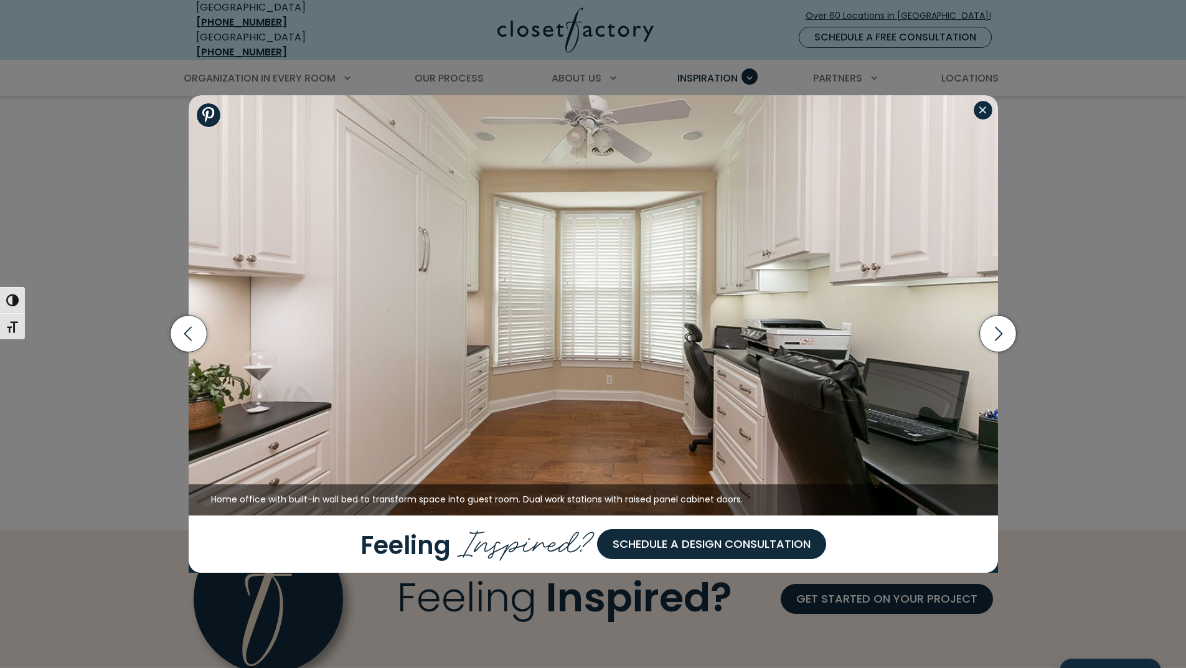
click at [990, 109] on button "Close modal" at bounding box center [983, 110] width 20 height 20
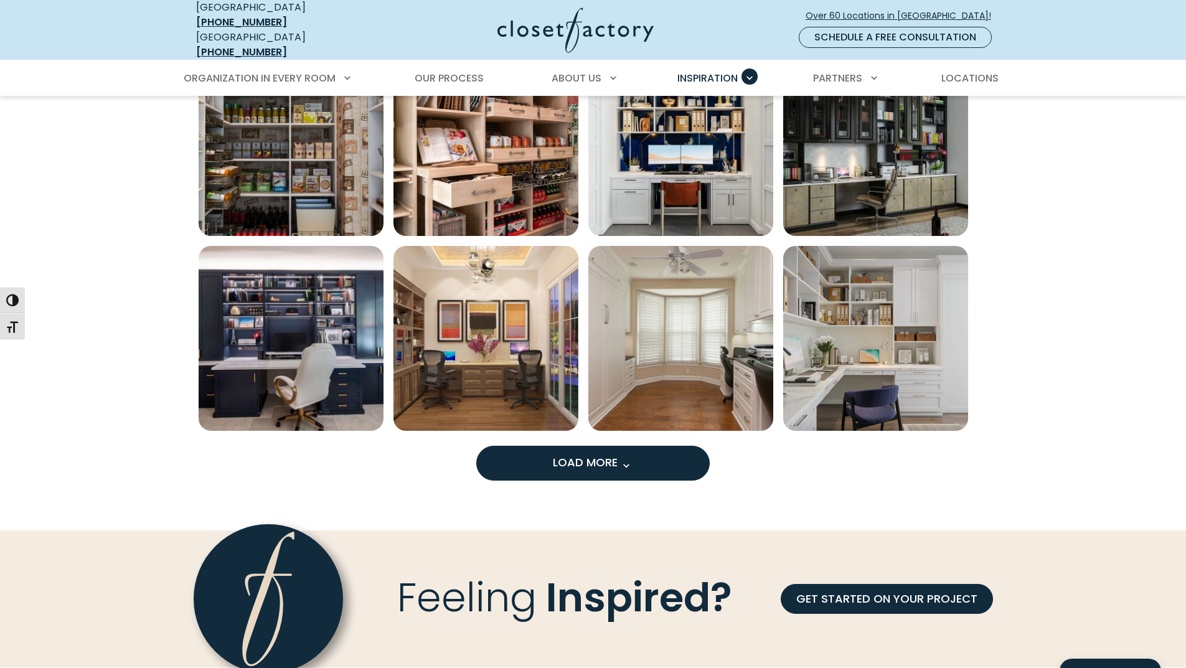
click at [641, 458] on button "Load More" at bounding box center [593, 463] width 234 height 35
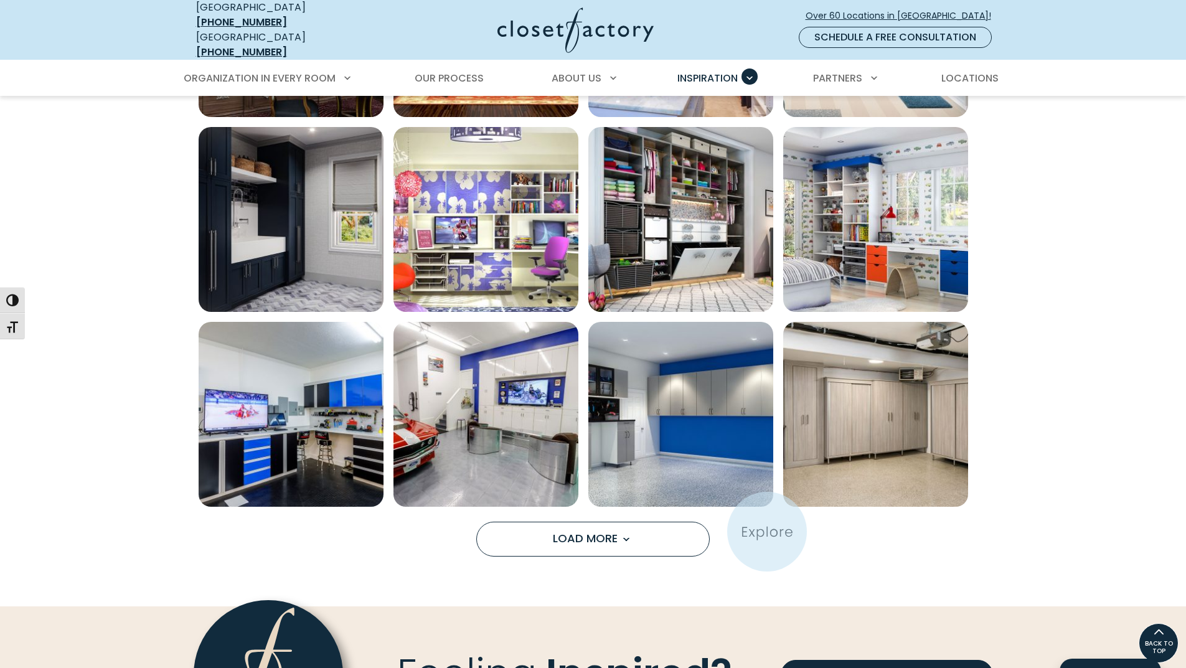
scroll to position [2242, 0]
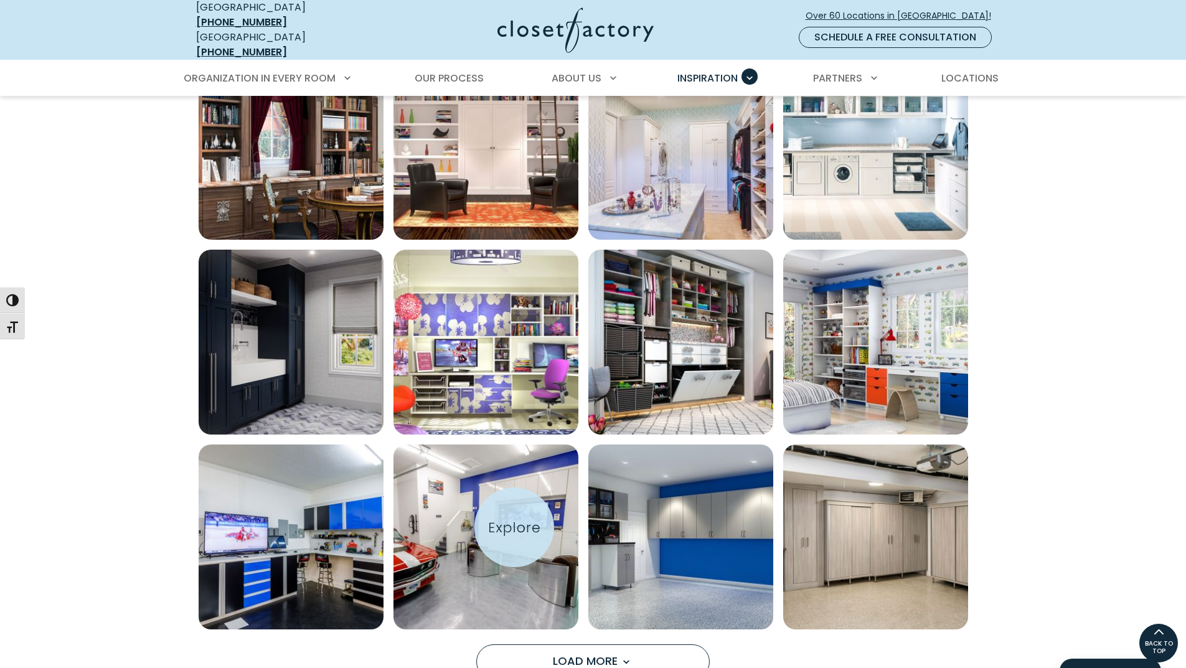
click at [514, 527] on img "Open inspiration gallery to preview enlarged image" at bounding box center [486, 537] width 185 height 185
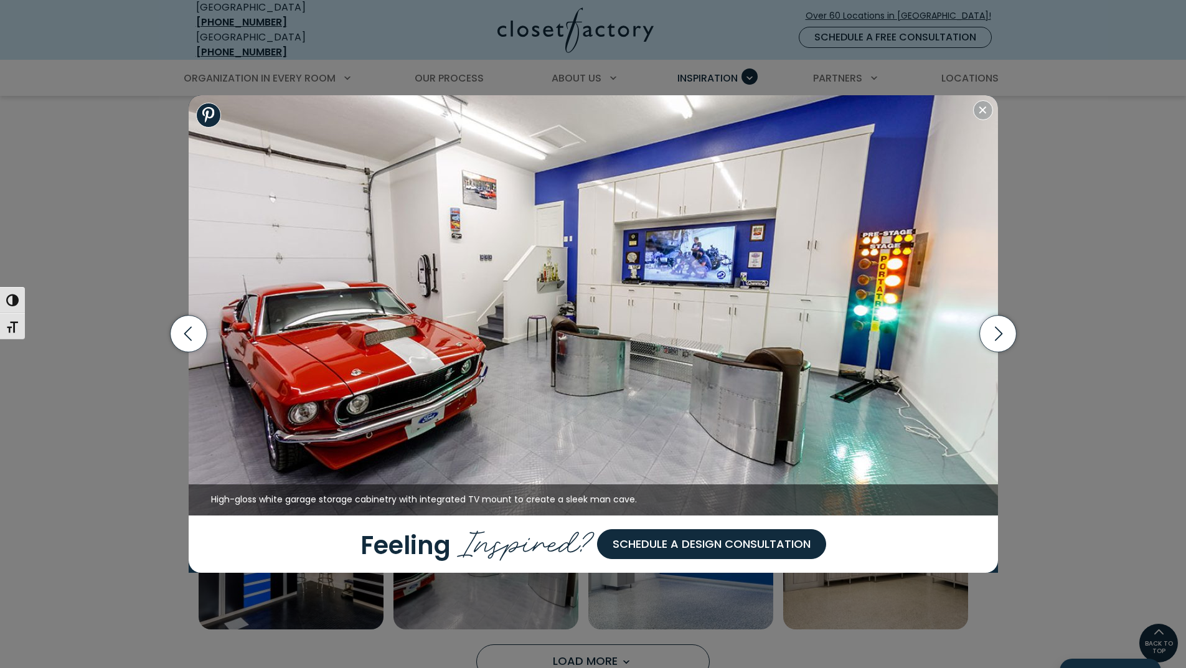
click at [612, 314] on img at bounding box center [594, 305] width 810 height 420
